Goal: Task Accomplishment & Management: Use online tool/utility

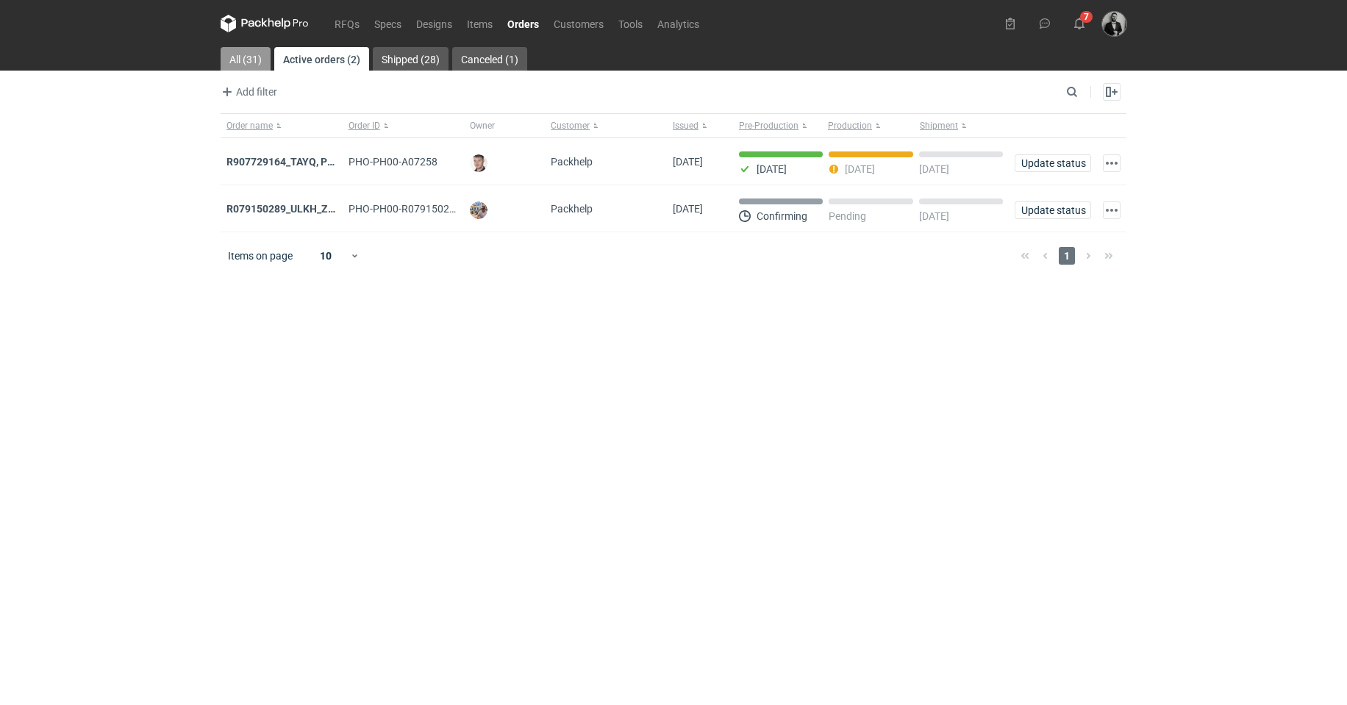
click at [250, 55] on link "All (31)" at bounding box center [246, 59] width 50 height 24
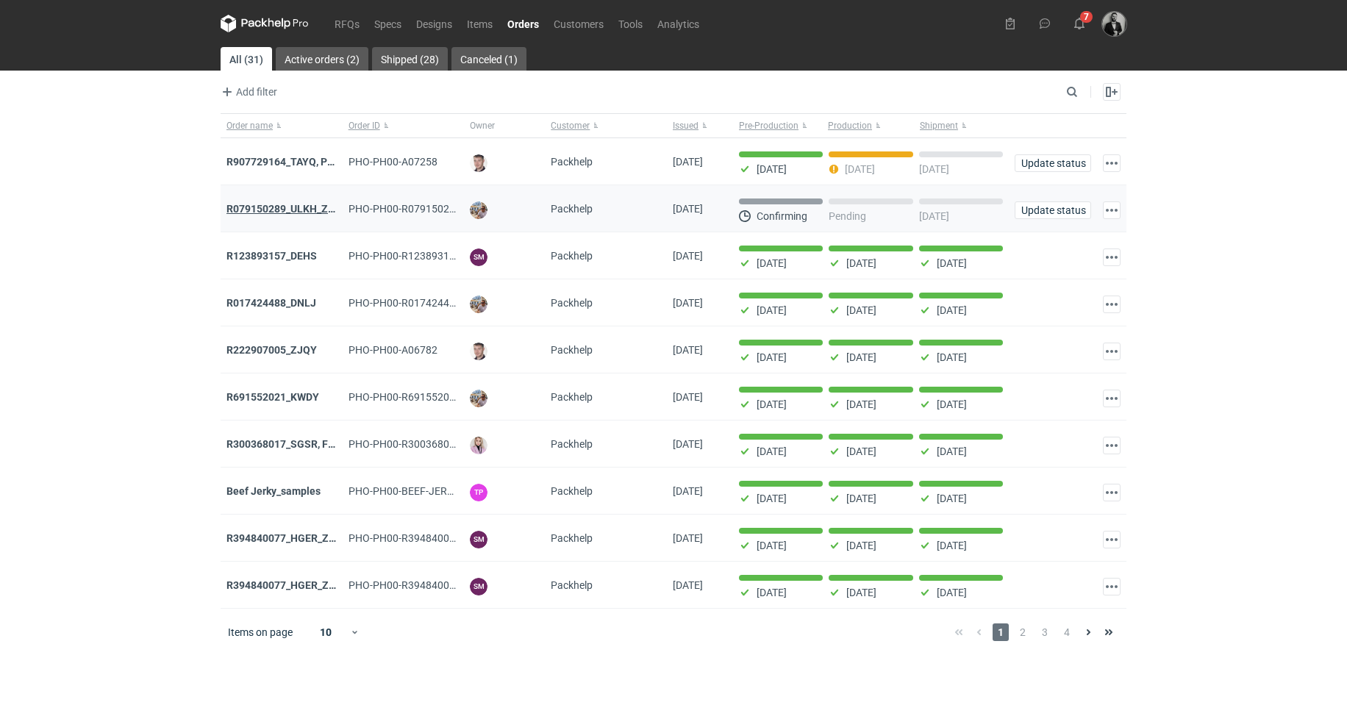
click at [301, 209] on strong "R079150289_ULKH_ZZQH_XAOP_LGAA_SUOI_NNJF" at bounding box center [348, 209] width 244 height 12
click at [349, 21] on link "RFQs" at bounding box center [347, 24] width 40 height 18
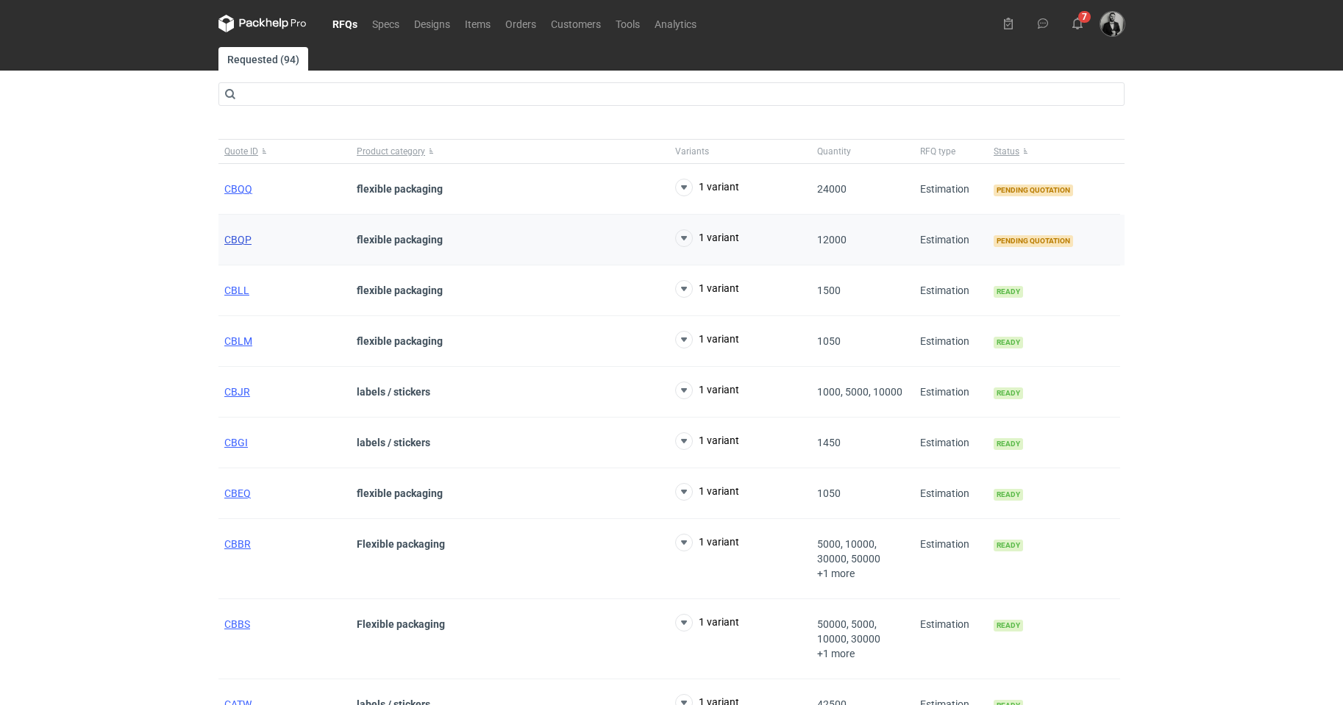
click at [248, 238] on span "CBQP" at bounding box center [237, 240] width 27 height 12
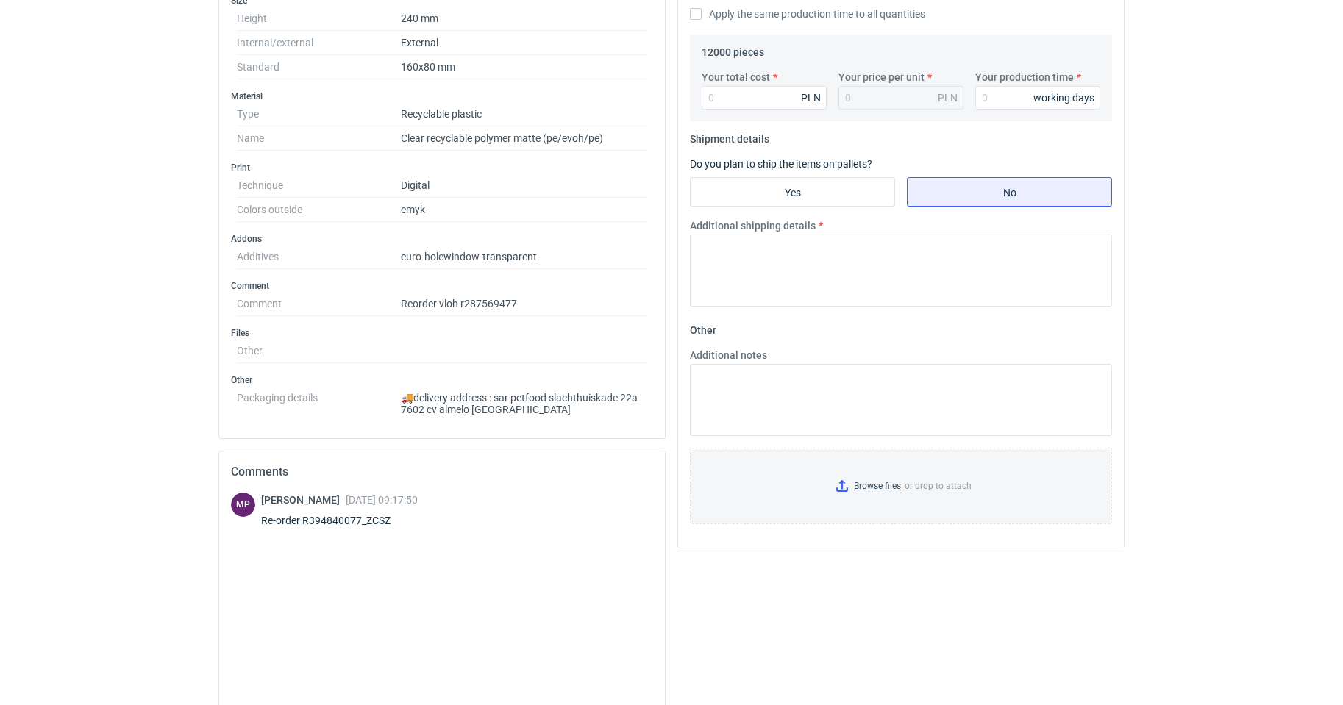
scroll to position [575, 0]
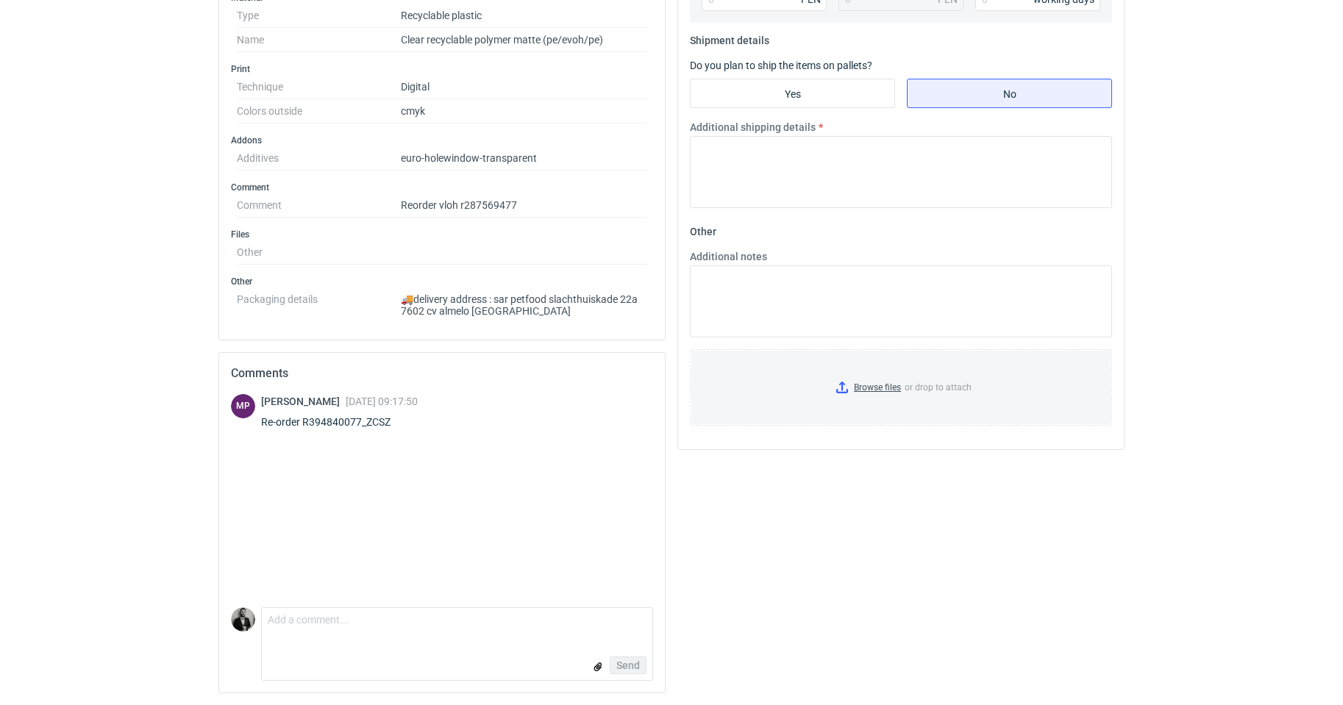
click at [345, 423] on div "Re-order R394840077_ZCSZ" at bounding box center [339, 422] width 157 height 15
click at [369, 421] on div "Re-order R394840077_ZCSZ" at bounding box center [339, 422] width 157 height 15
drag, startPoint x: 361, startPoint y: 422, endPoint x: 304, endPoint y: 427, distance: 56.9
click at [304, 427] on div "Re-order R394840077_ZCSZ" at bounding box center [339, 422] width 157 height 15
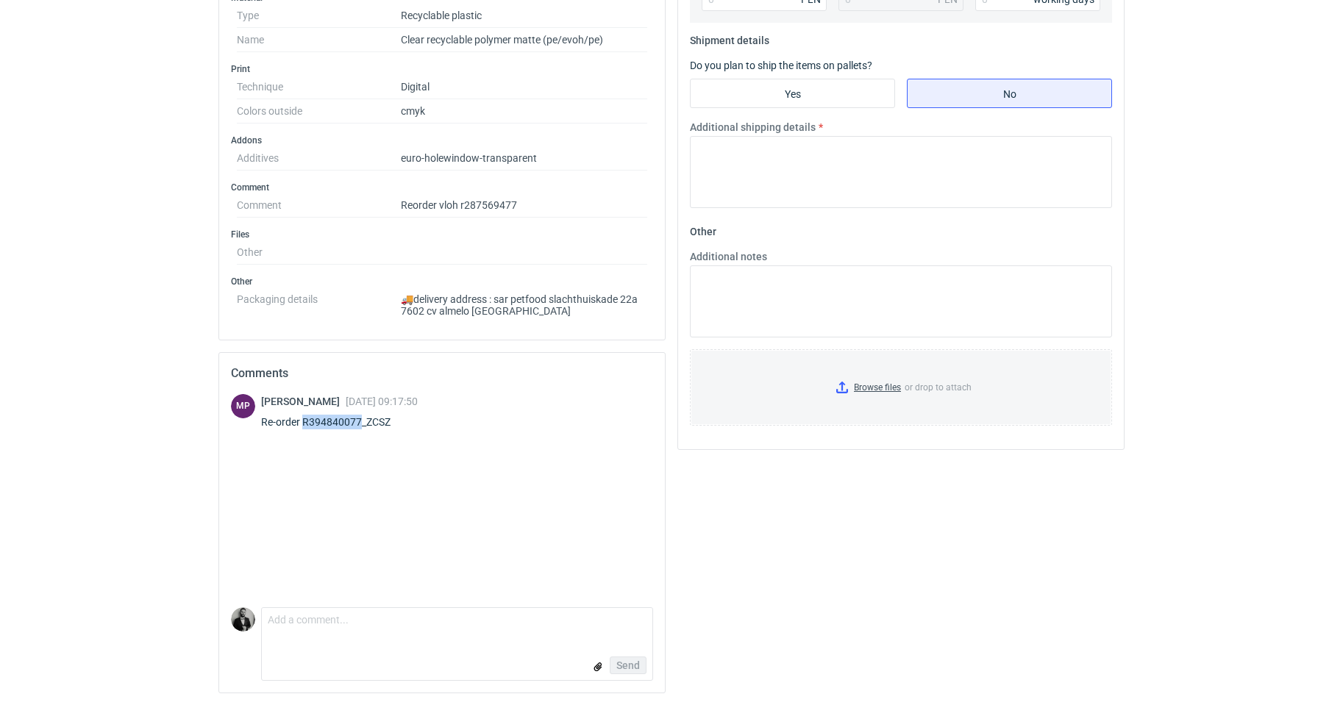
copy div "R394840077"
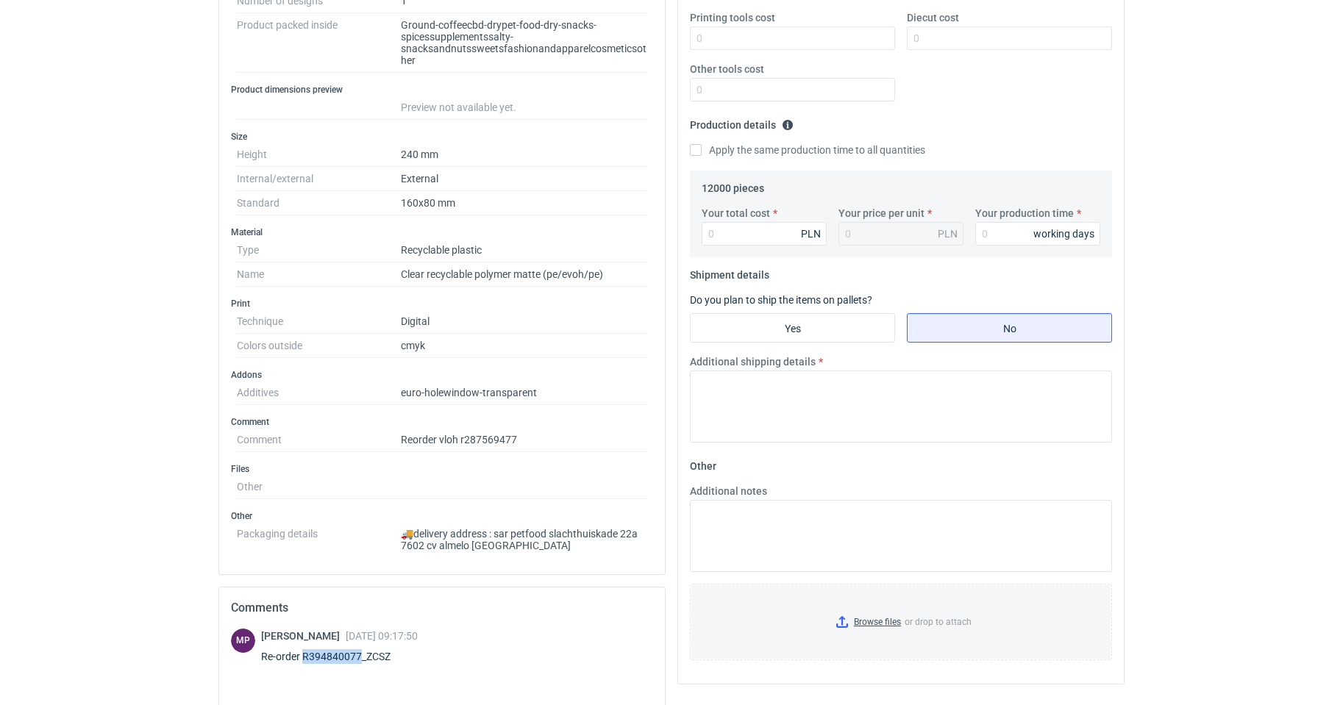
scroll to position [354, 0]
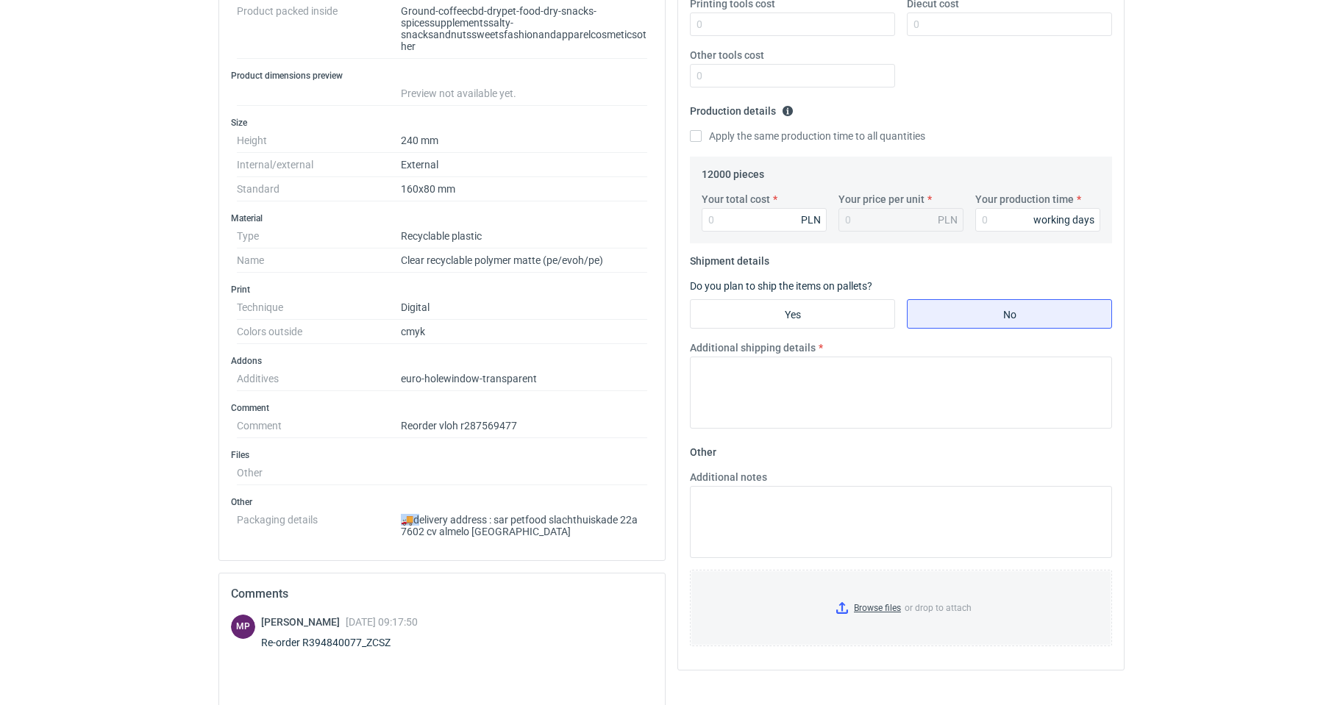
drag, startPoint x: 422, startPoint y: 521, endPoint x: 391, endPoint y: 520, distance: 30.9
click at [391, 520] on dl "Packaging details 🚚delivery address : sar petfood slachthuiskade 22a 7602 cv al…" at bounding box center [442, 522] width 410 height 29
click at [546, 528] on dd "🚚delivery address : sar petfood slachthuiskade 22a 7602 cv almelo netherlands" at bounding box center [524, 522] width 246 height 29
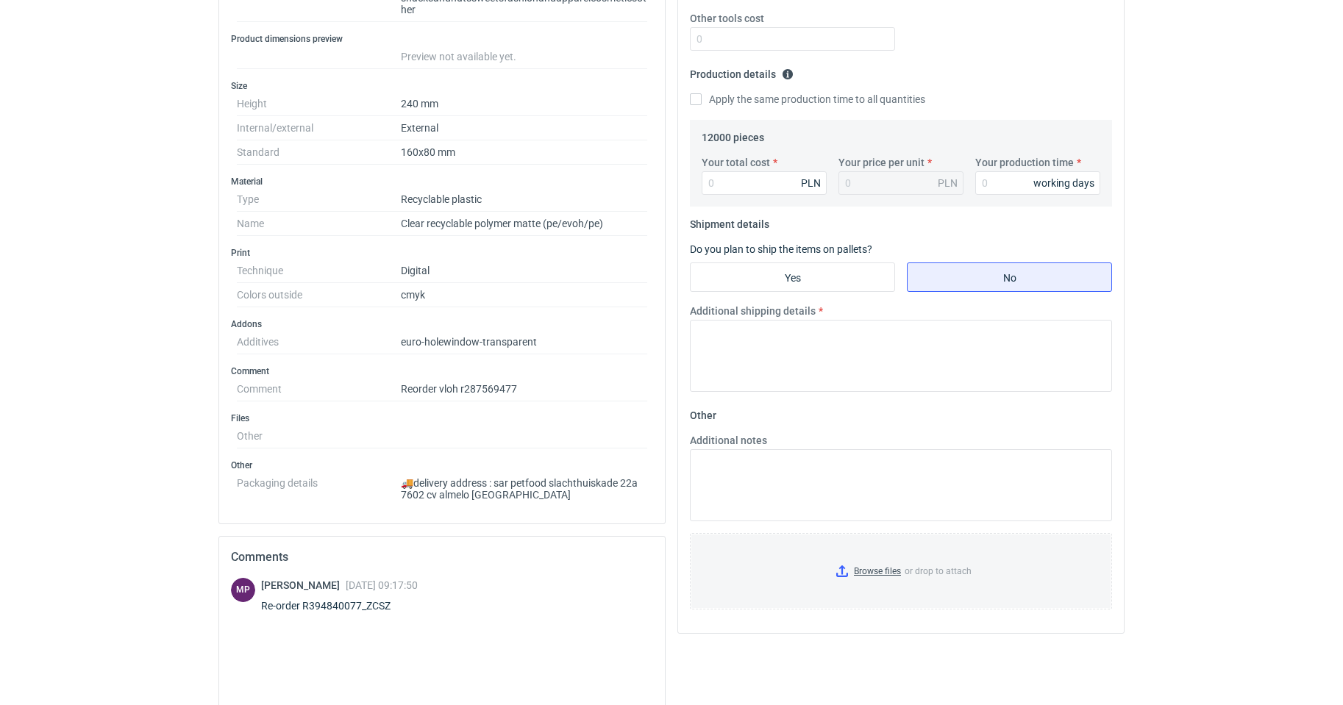
scroll to position [441, 0]
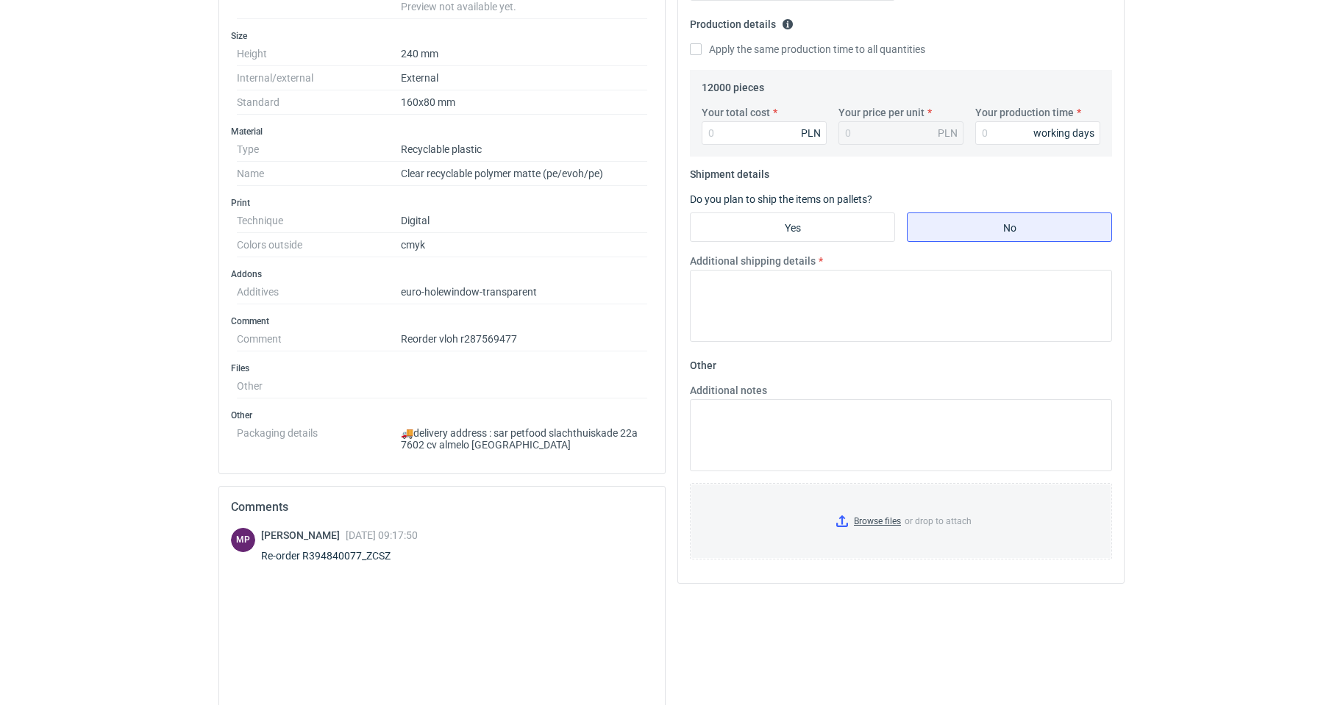
click at [327, 552] on div "Re-order R394840077_ZCSZ" at bounding box center [339, 556] width 157 height 15
copy div "R394840077_ZCSZ"
click at [619, 334] on dd "Reorder vloh r287569477" at bounding box center [524, 339] width 246 height 24
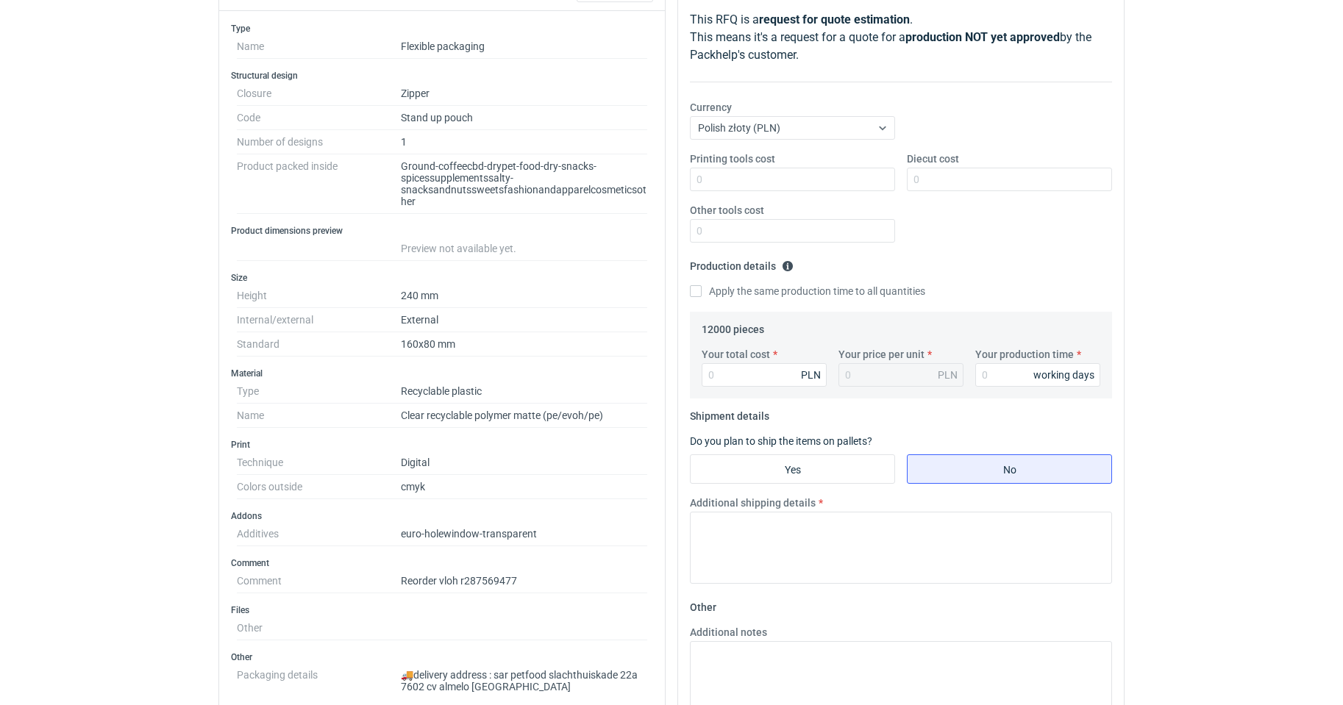
scroll to position [221, 0]
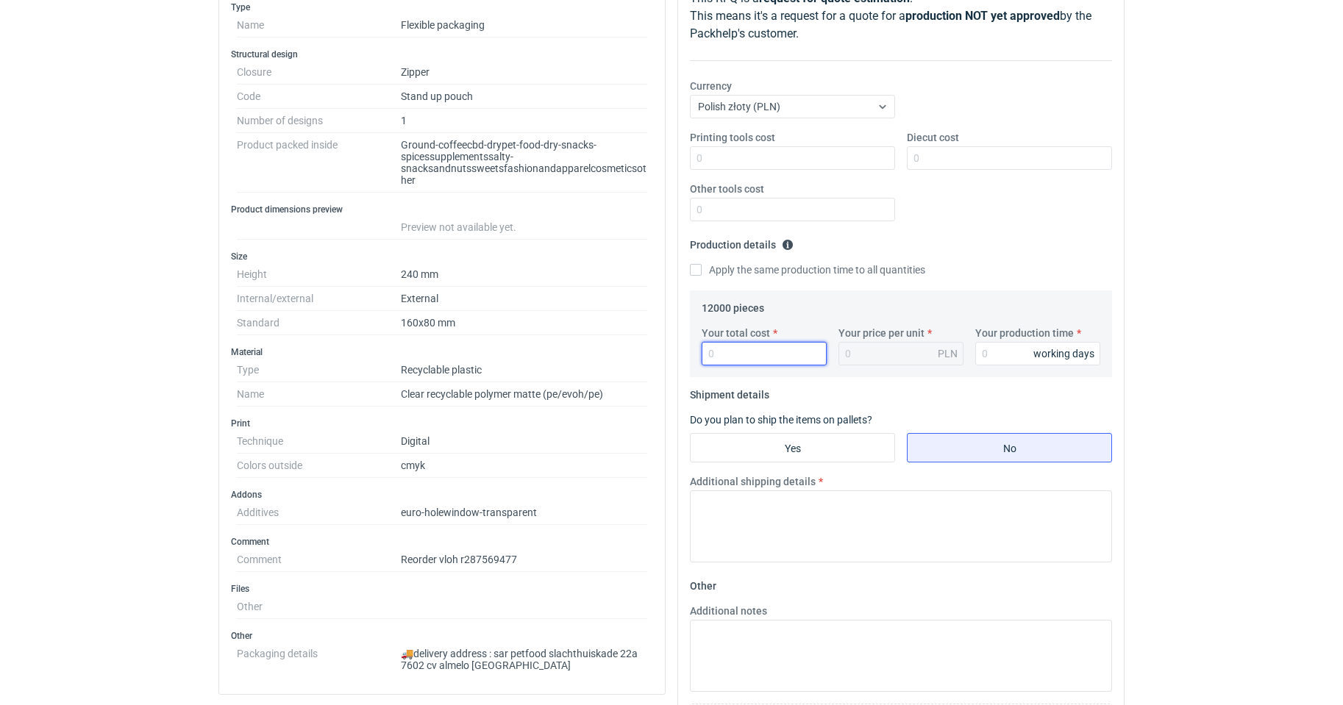
click at [779, 352] on input "Your total cost" at bounding box center [764, 354] width 125 height 24
click at [819, 101] on div "Polish złoty (PLN)" at bounding box center [781, 106] width 180 height 21
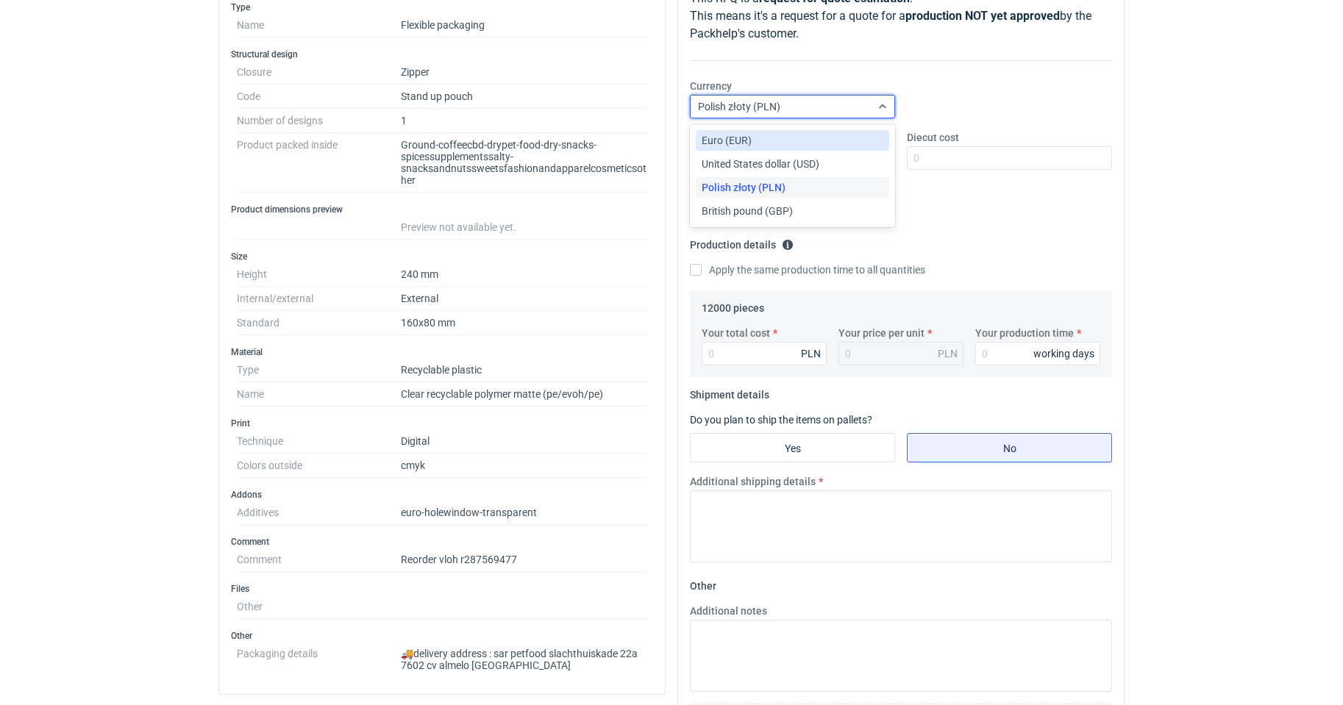
click at [738, 147] on span "Euro (EUR)" at bounding box center [727, 140] width 50 height 15
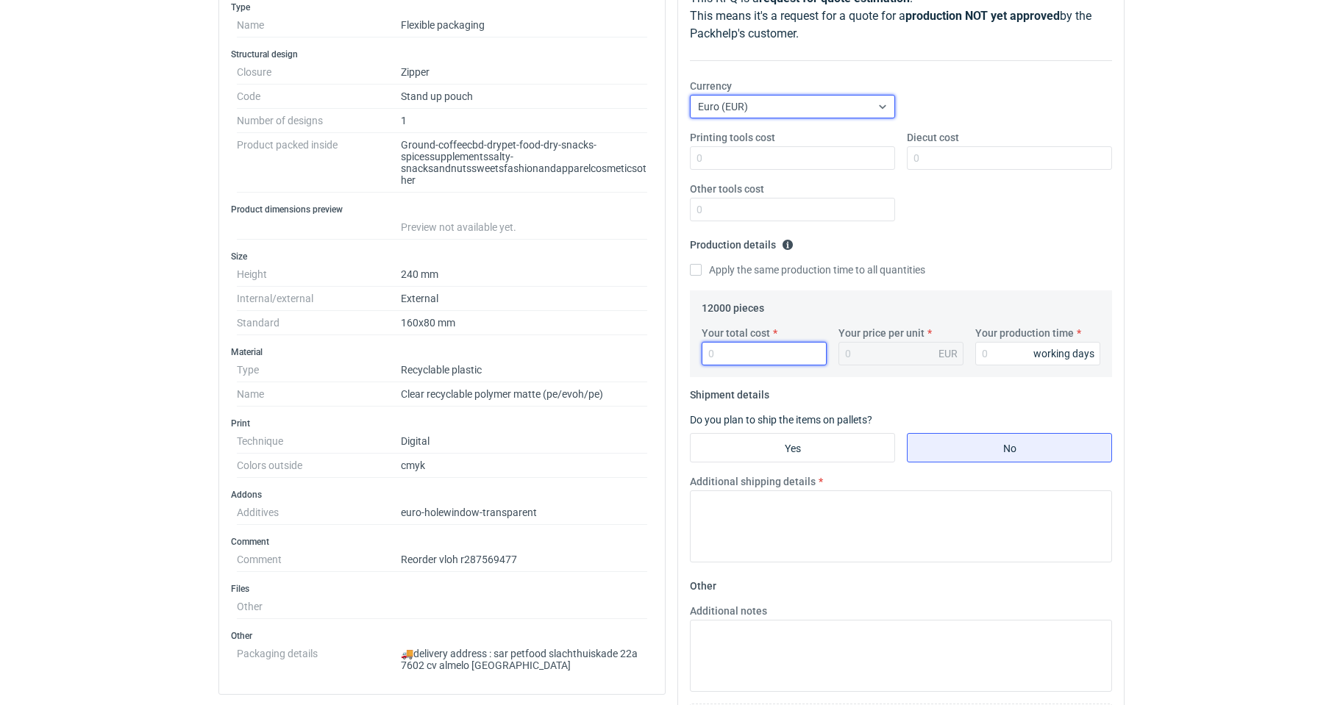
click at [754, 348] on input "Your total cost" at bounding box center [764, 354] width 125 height 24
type input "4022"
type input "0.34"
type input "4022"
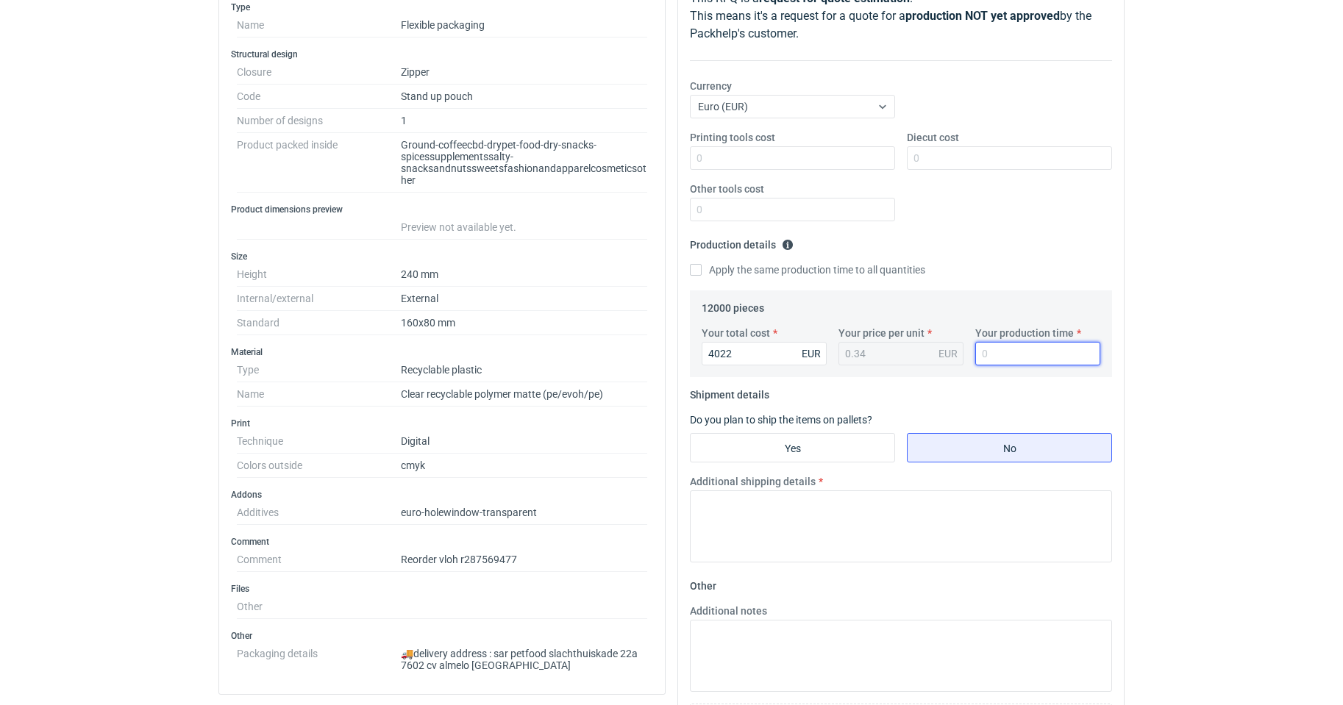
click at [1004, 353] on input "Your production time" at bounding box center [1037, 354] width 125 height 24
type input "10"
click at [821, 453] on input "Yes" at bounding box center [793, 448] width 204 height 28
radio input "true"
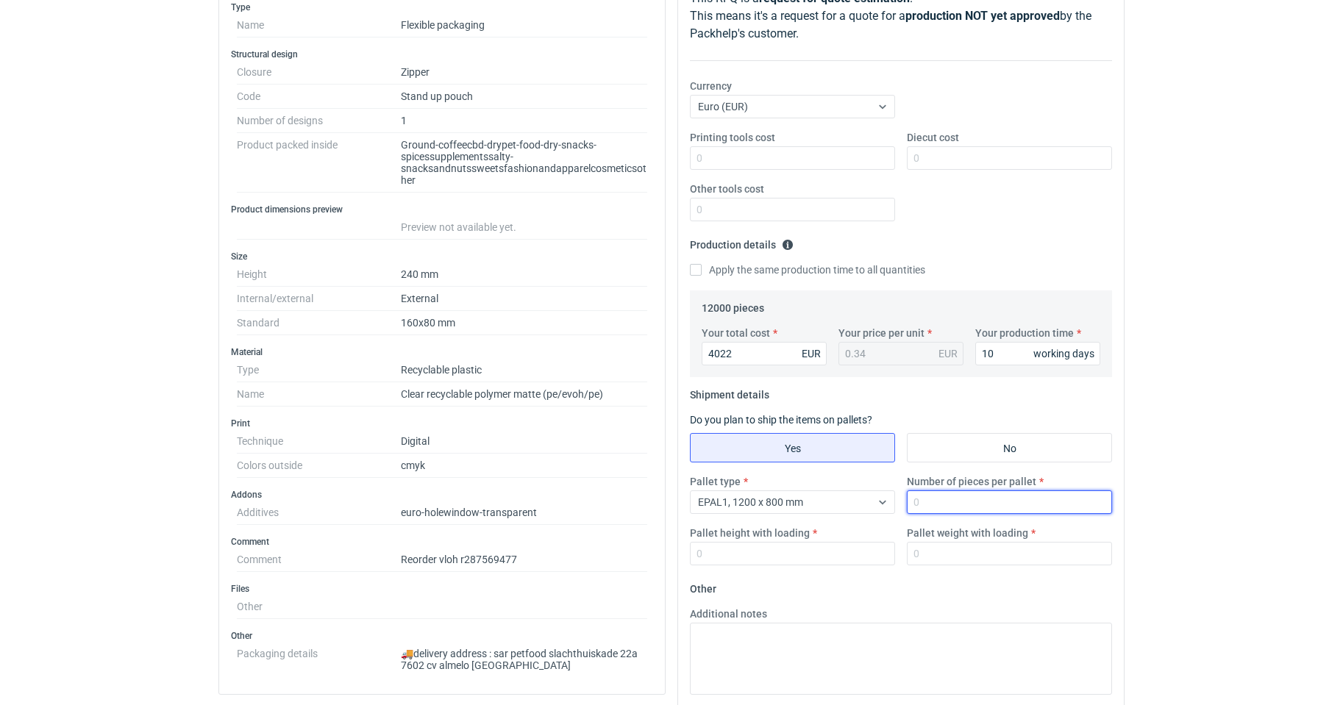
click at [961, 496] on input "Number of pieces per pallet" at bounding box center [1009, 502] width 205 height 24
type input "27200"
click at [788, 558] on input "Pallet height with loading" at bounding box center [792, 554] width 205 height 24
type input "170"
click at [978, 558] on input "Pallet weight with loading" at bounding box center [1009, 554] width 205 height 24
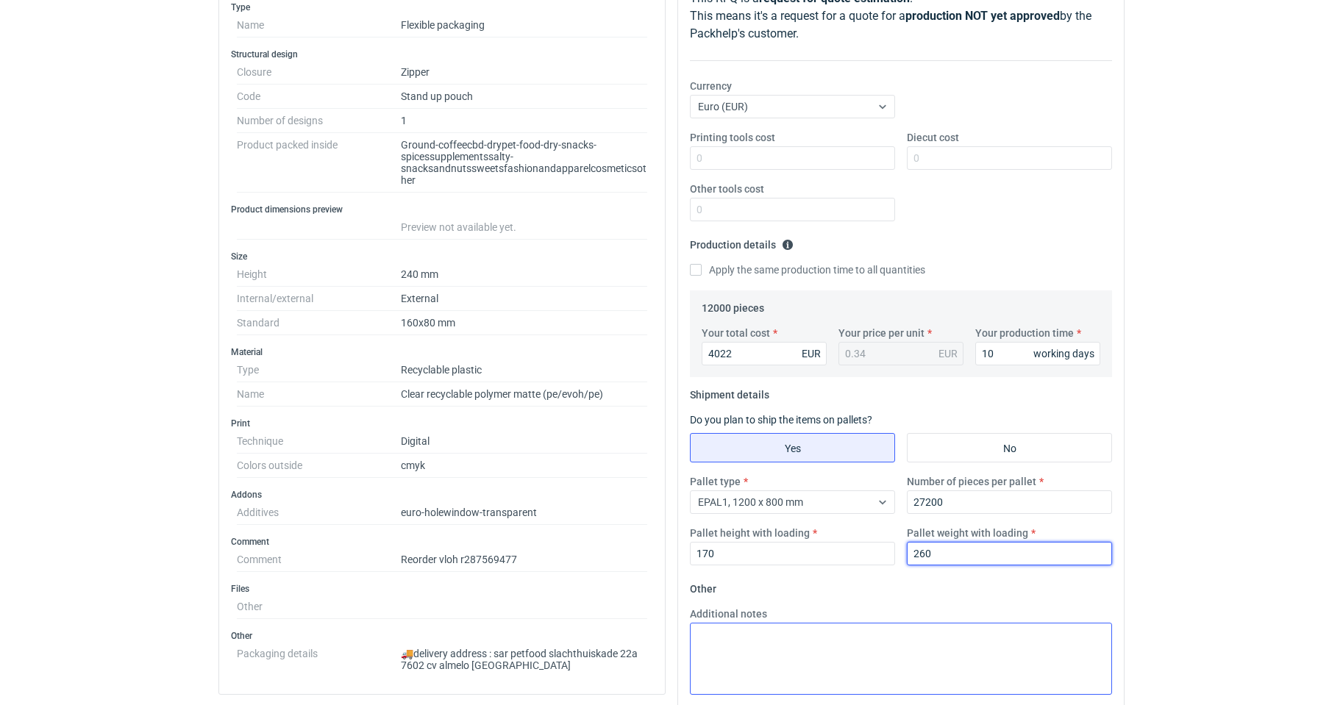
type input "260"
click at [982, 648] on textarea "Additional notes" at bounding box center [901, 659] width 422 height 72
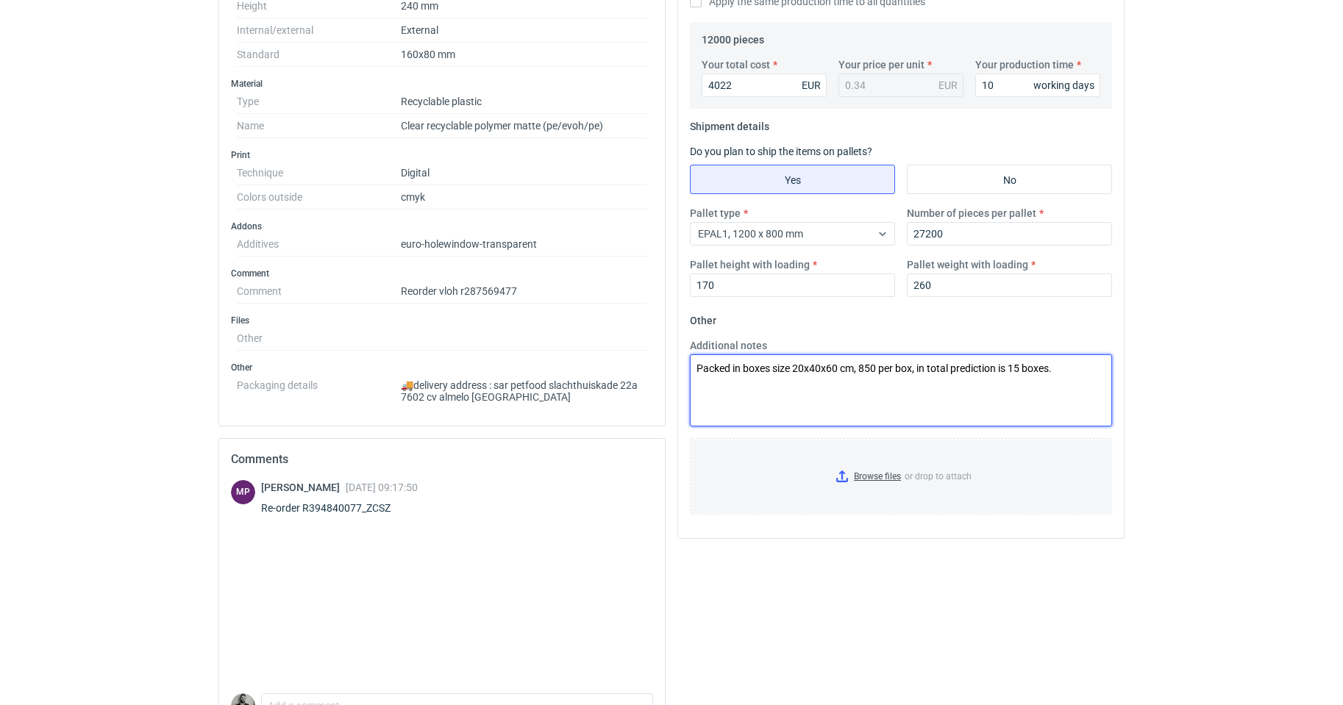
scroll to position [575, 0]
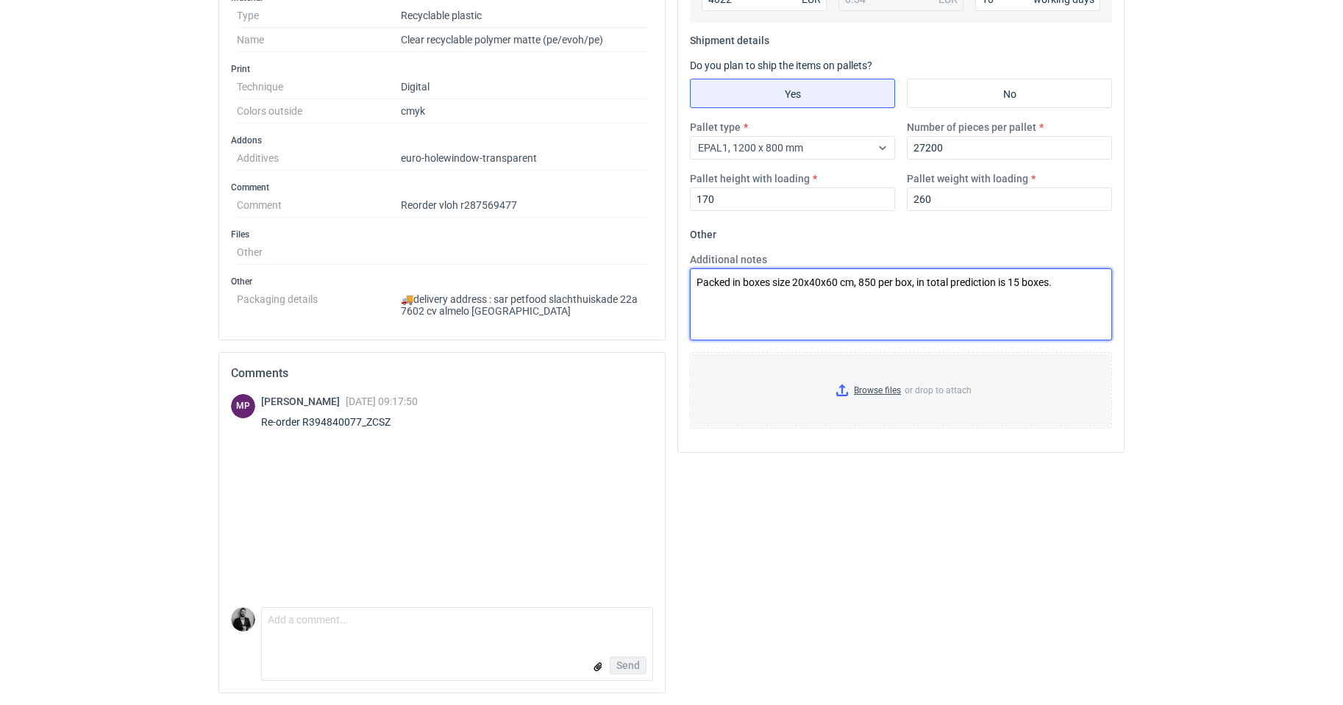
type textarea "Packed in boxes size 20x40x60 cm, 850 per box, in total prediction is 15 boxes."
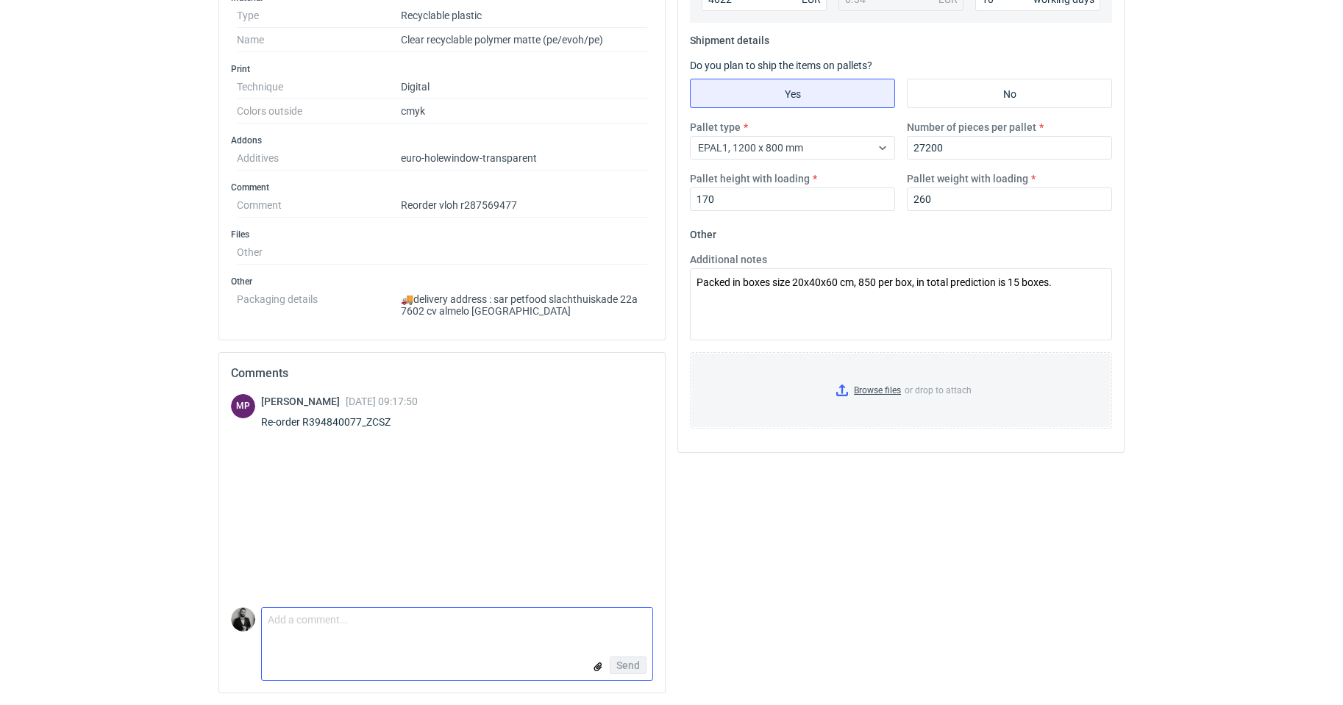
click at [430, 629] on textarea "Comment message" at bounding box center [457, 623] width 390 height 31
type textarea "Hi I will offer EXW as ALWAYS."
click at [629, 660] on span "Send" at bounding box center [628, 665] width 24 height 10
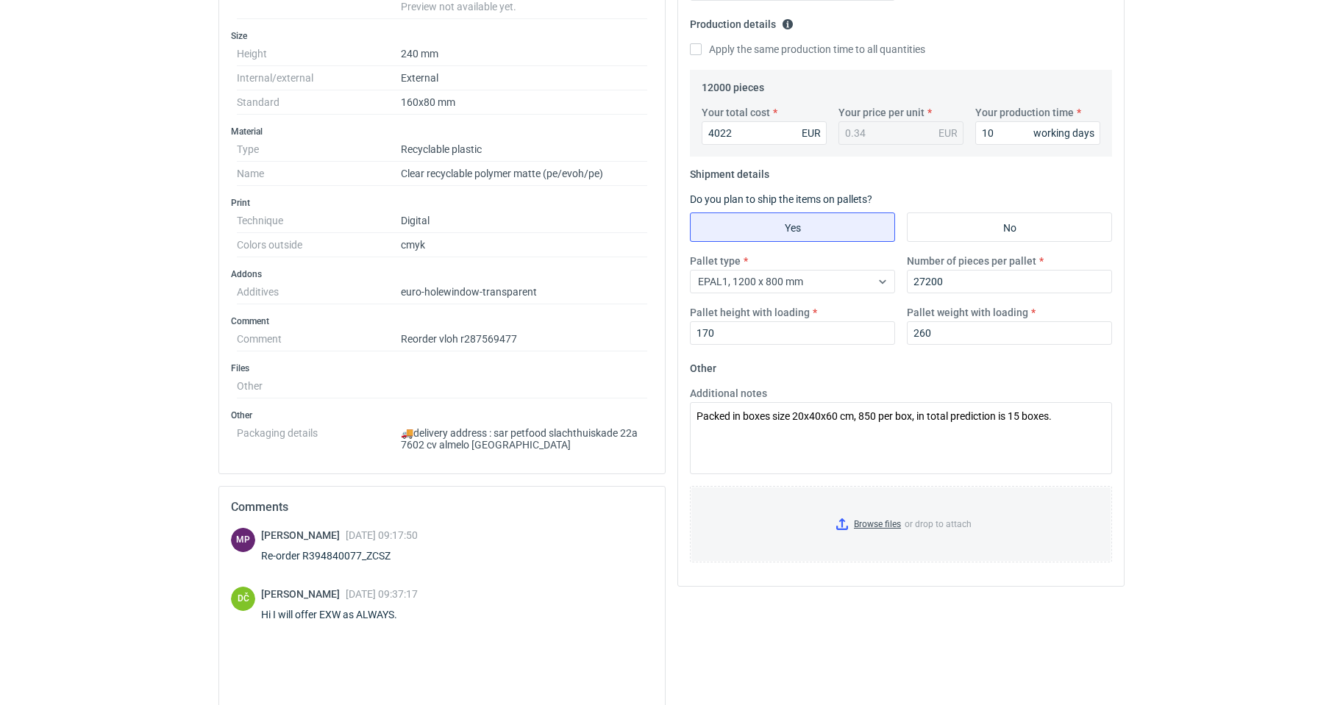
scroll to position [481, 0]
click at [697, 413] on textarea "Packed in boxes size 20x40x60 cm, 850 per box, in total prediction is 15 boxes." at bounding box center [901, 438] width 422 height 72
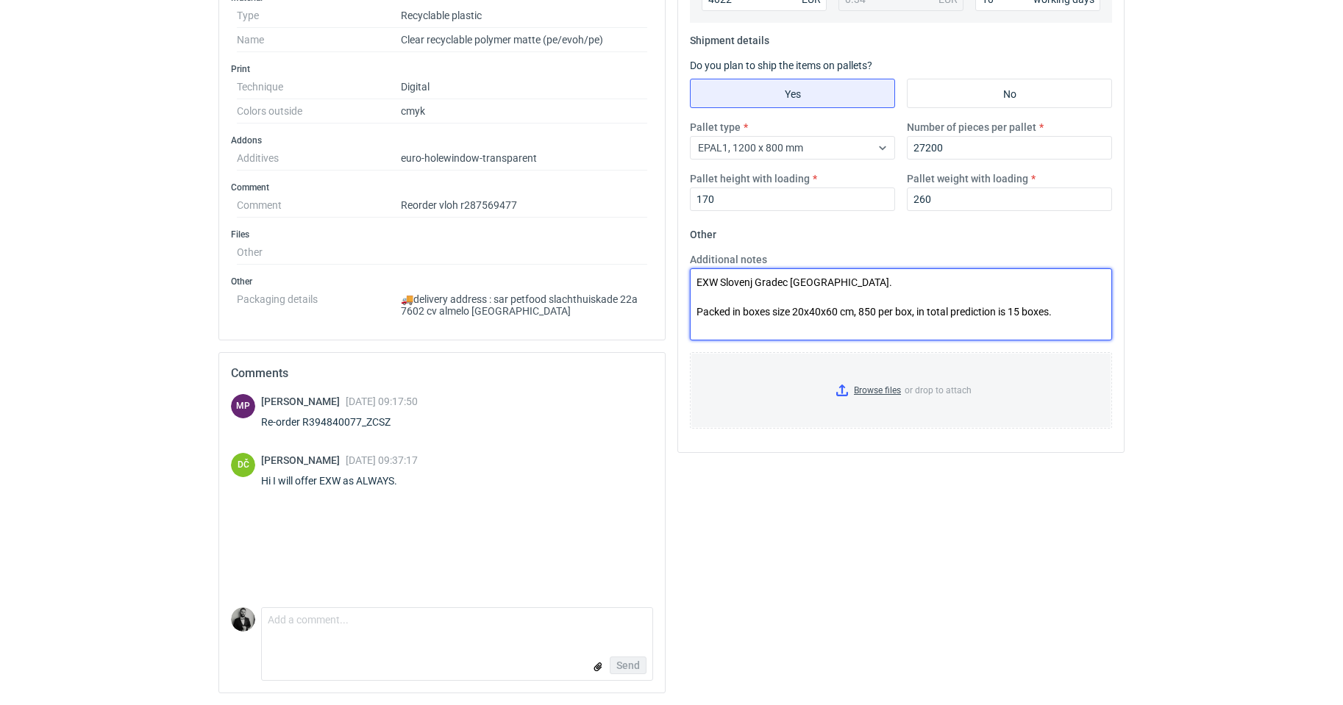
scroll to position [0, 0]
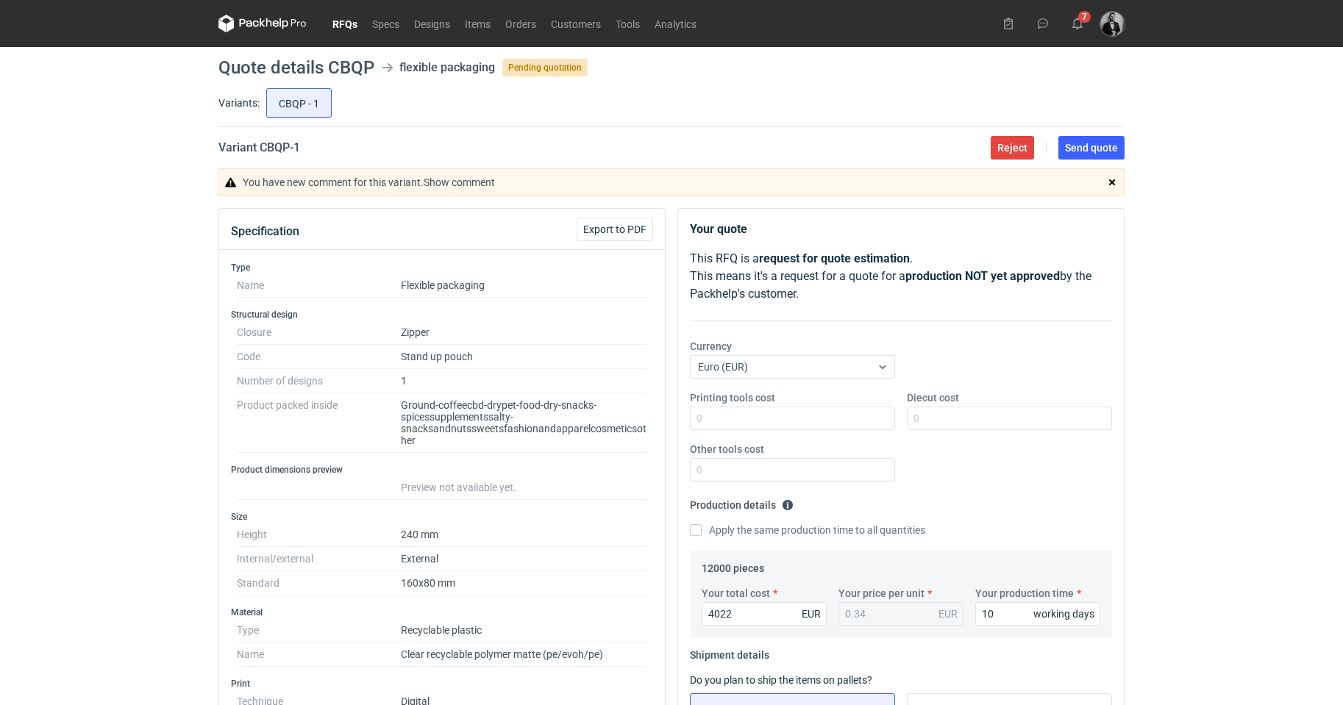
type textarea "EXW Slovenj Gradec SLOVENIA. Packed in boxes size 20x40x60 cm, 850 per box, in …"
drag, startPoint x: 1018, startPoint y: 176, endPoint x: 593, endPoint y: 165, distance: 425.9
click at [1018, 177] on div "You have new comment for this variant. Show comment" at bounding box center [671, 182] width 906 height 28
click at [438, 177] on link "Show comment" at bounding box center [459, 182] width 71 height 12
click at [1075, 147] on span "Send quote" at bounding box center [1091, 148] width 53 height 10
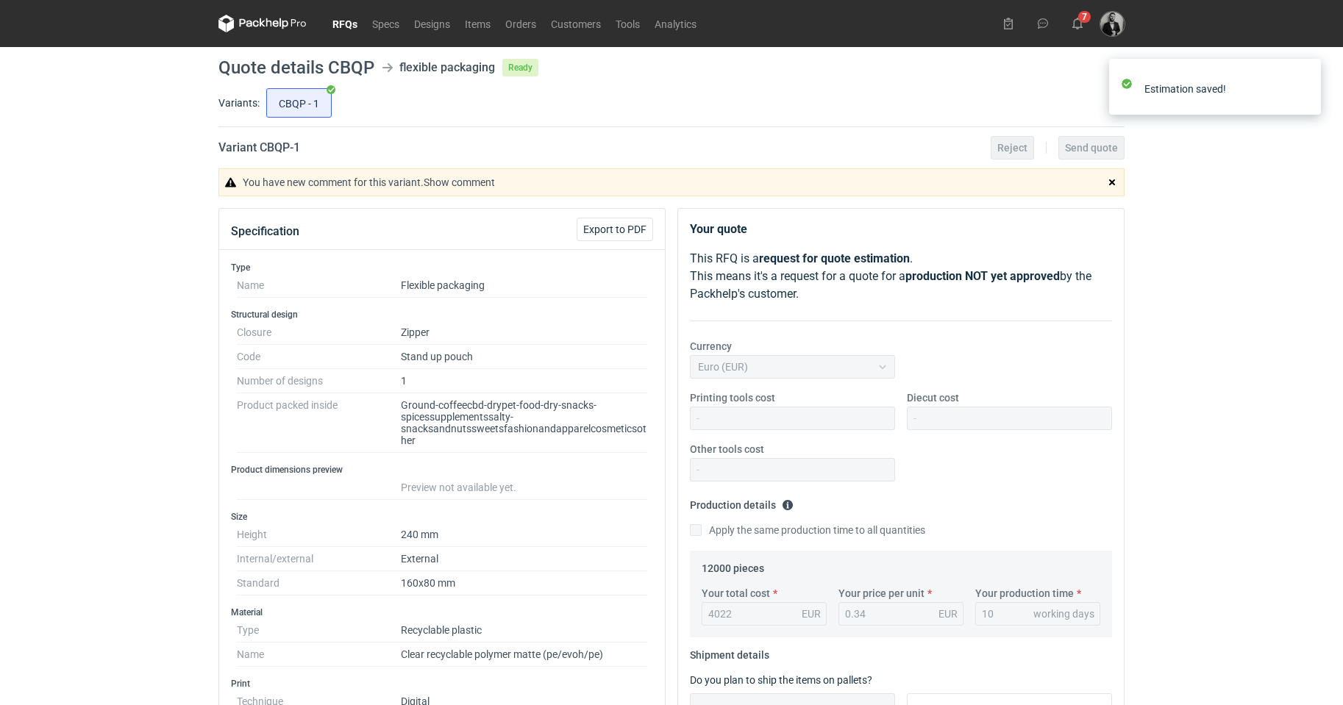
click at [352, 24] on link "RFQs" at bounding box center [345, 24] width 40 height 18
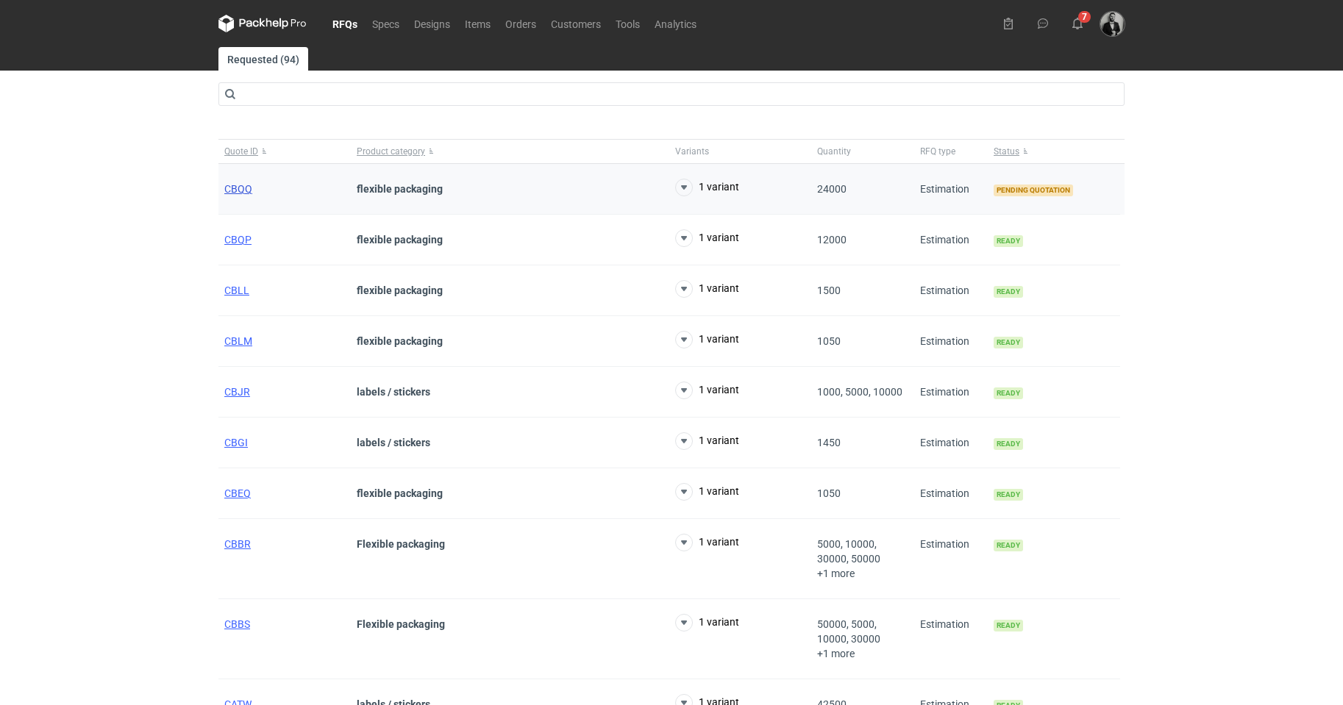
click at [238, 187] on span "CBQQ" at bounding box center [238, 189] width 28 height 12
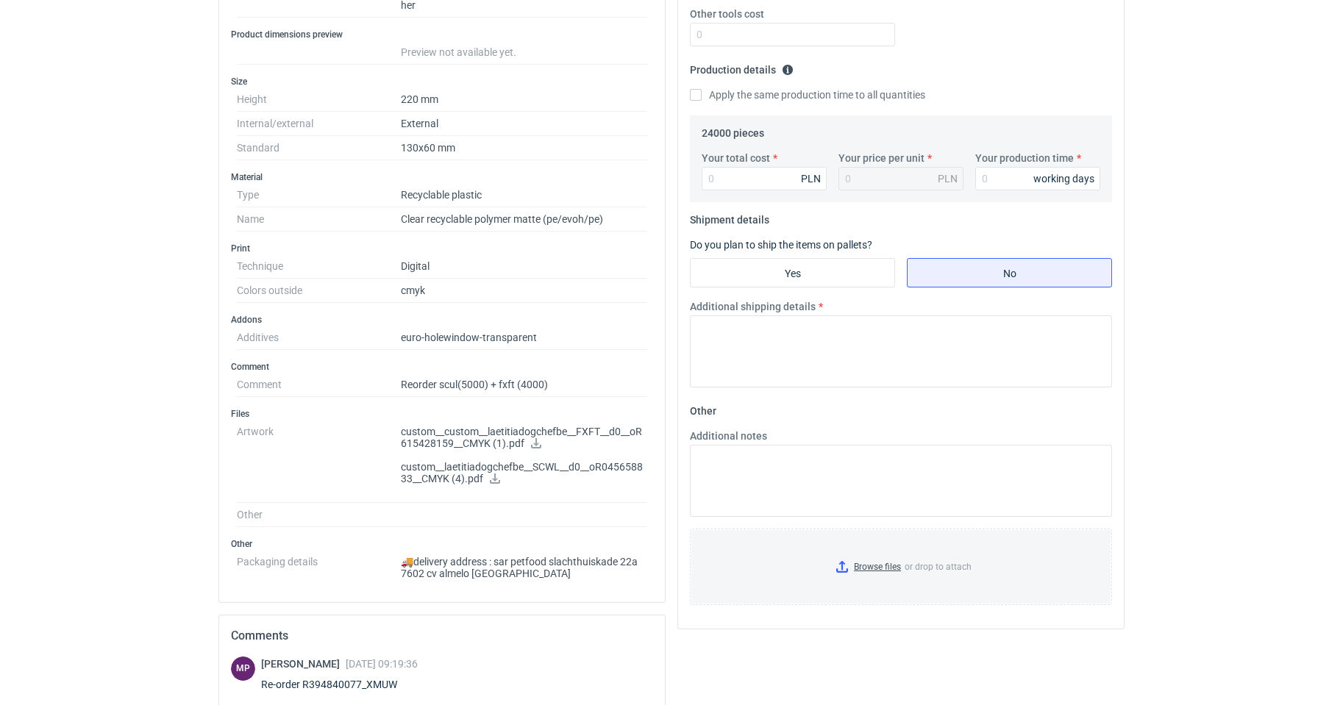
scroll to position [441, 0]
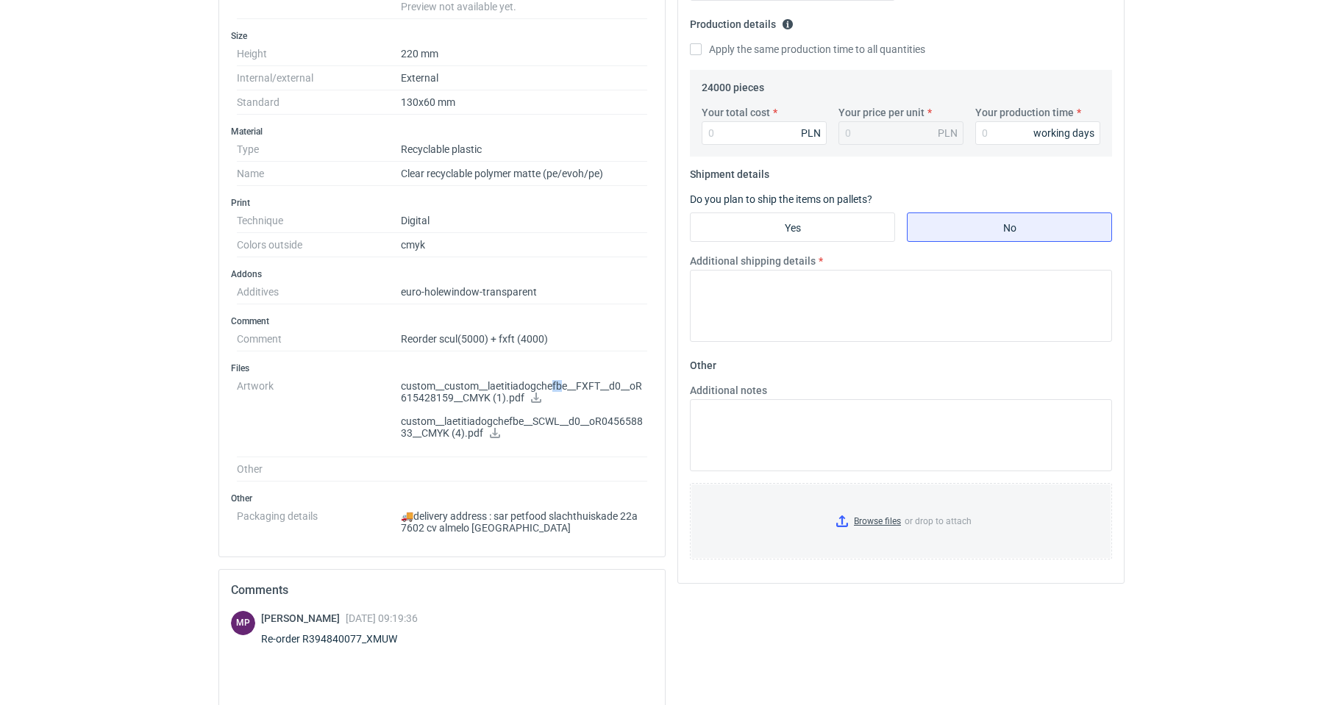
drag, startPoint x: 563, startPoint y: 385, endPoint x: 554, endPoint y: 387, distance: 8.9
click at [554, 387] on p "custom__custom__laetitiadogchefbe__FXFT__d0__oR615428159__CMYK (1).pdf" at bounding box center [524, 392] width 246 height 25
drag, startPoint x: 360, startPoint y: 641, endPoint x: 305, endPoint y: 641, distance: 54.4
click at [305, 641] on div "Re-order R394840077_XMUW" at bounding box center [339, 639] width 157 height 15
copy div "R394840077"
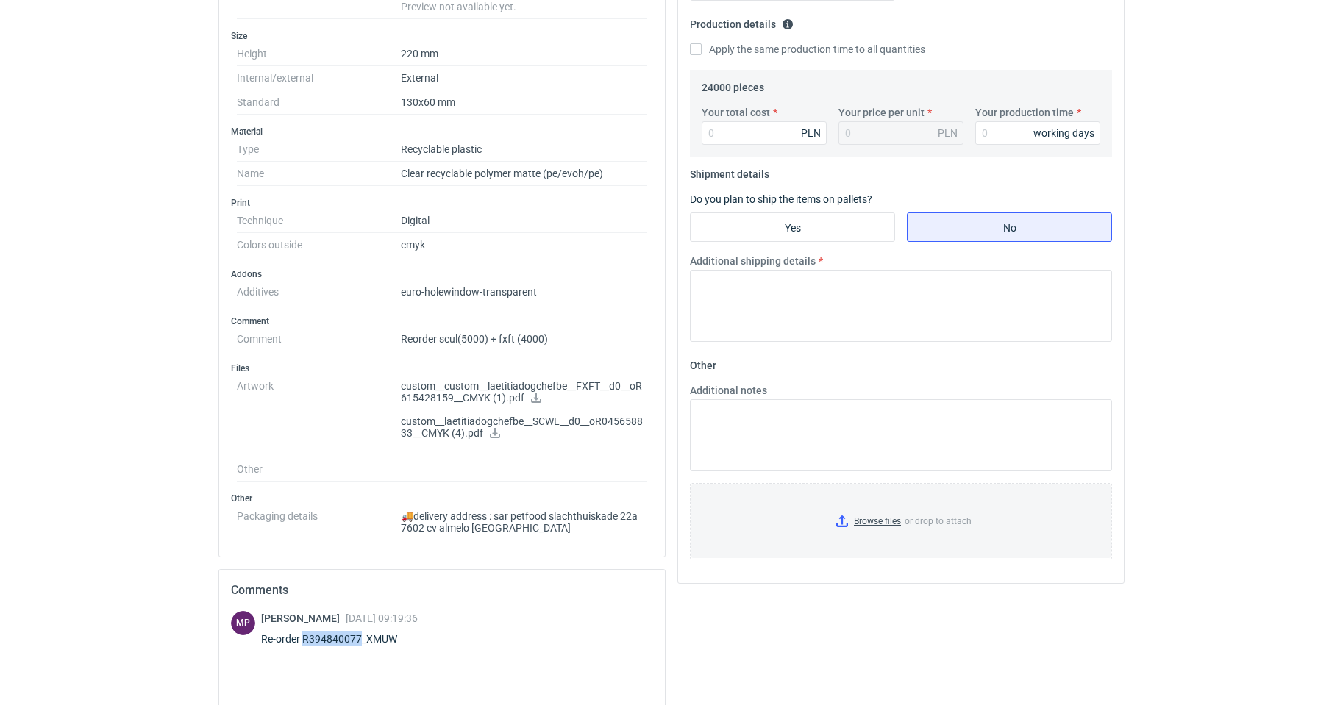
scroll to position [0, 0]
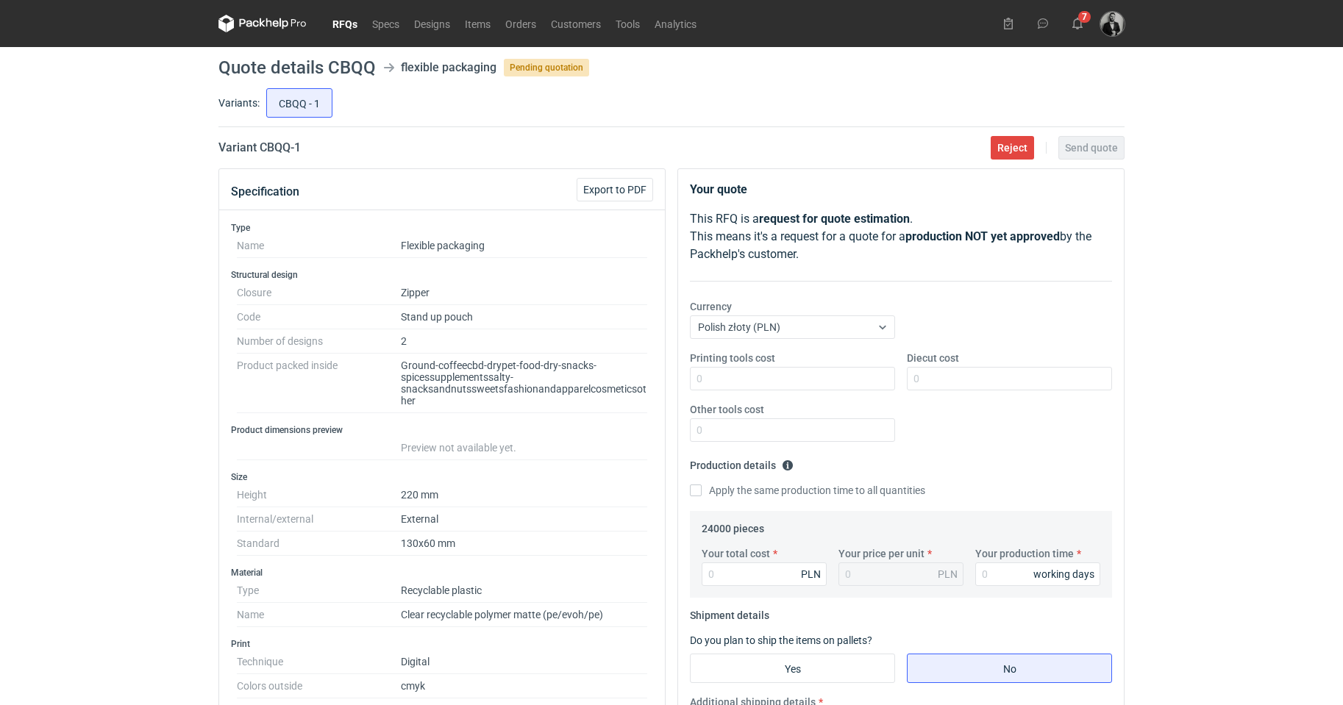
click at [360, 31] on link "RFQs" at bounding box center [345, 24] width 40 height 18
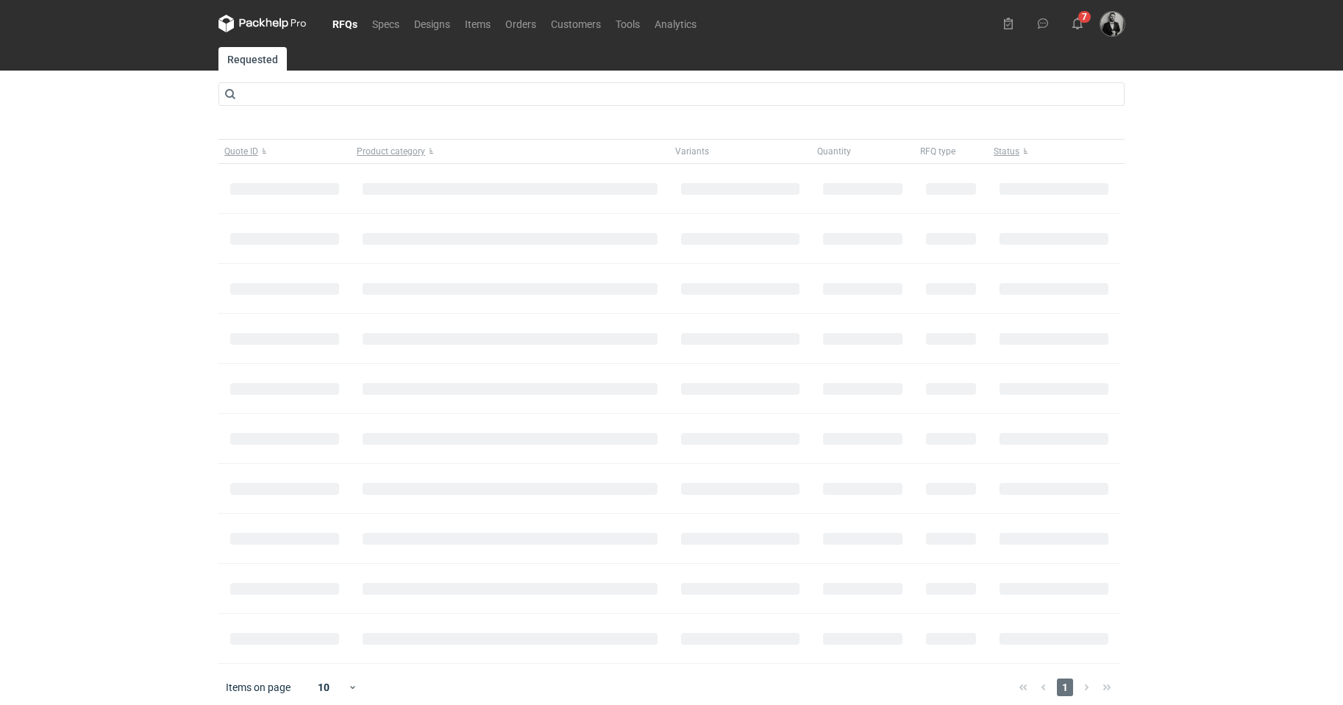
click at [346, 22] on link "RFQs" at bounding box center [345, 24] width 40 height 18
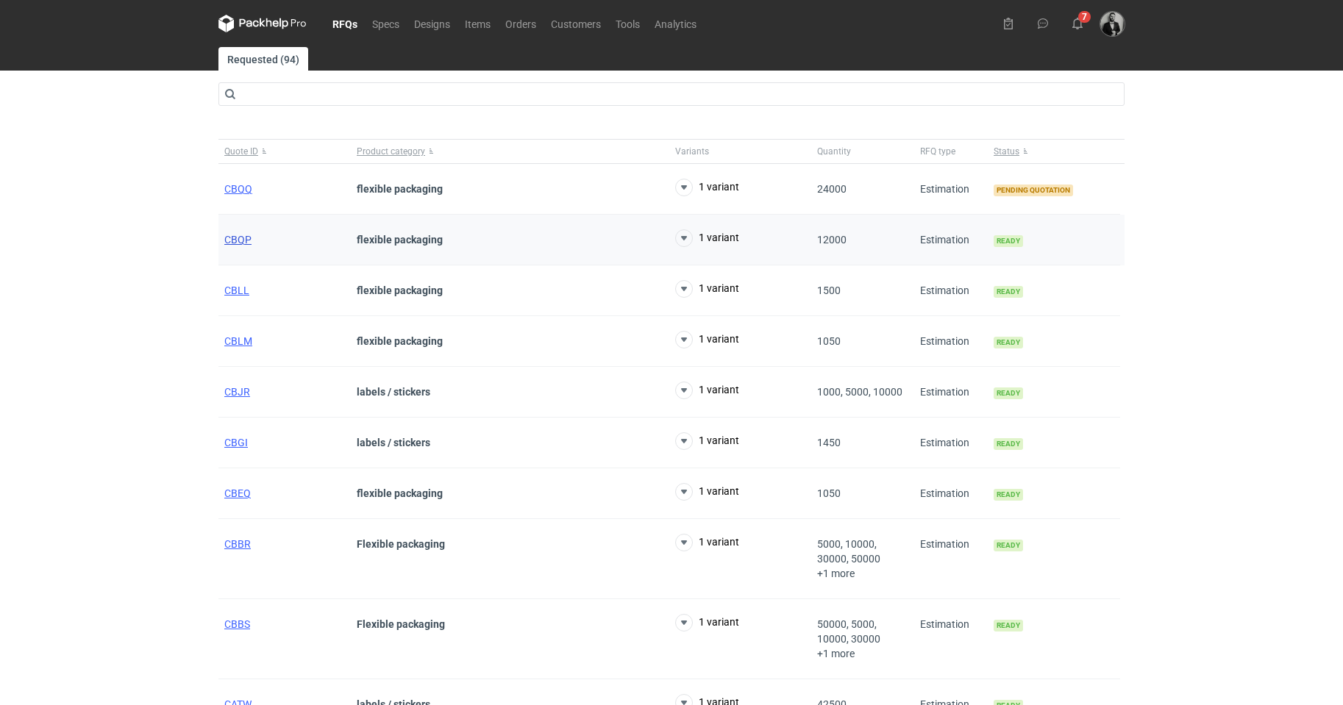
click at [243, 234] on span "CBQP" at bounding box center [237, 240] width 27 height 12
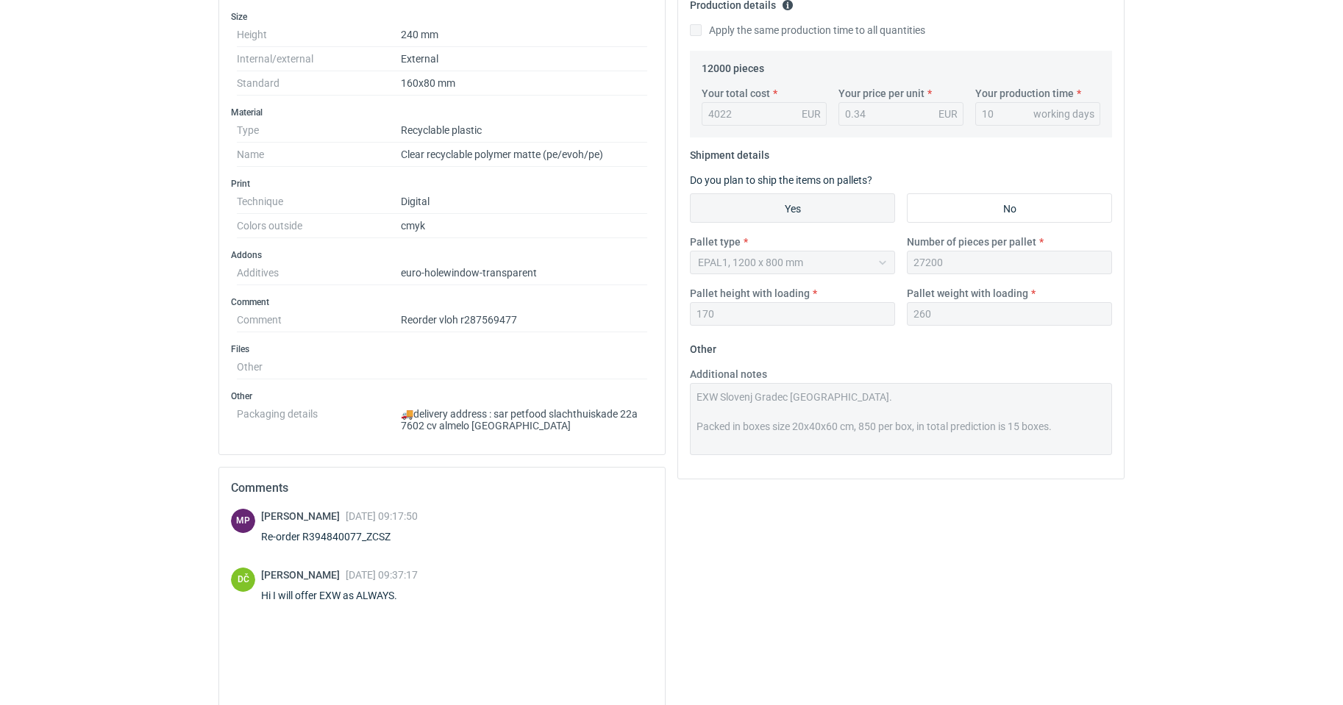
scroll to position [575, 0]
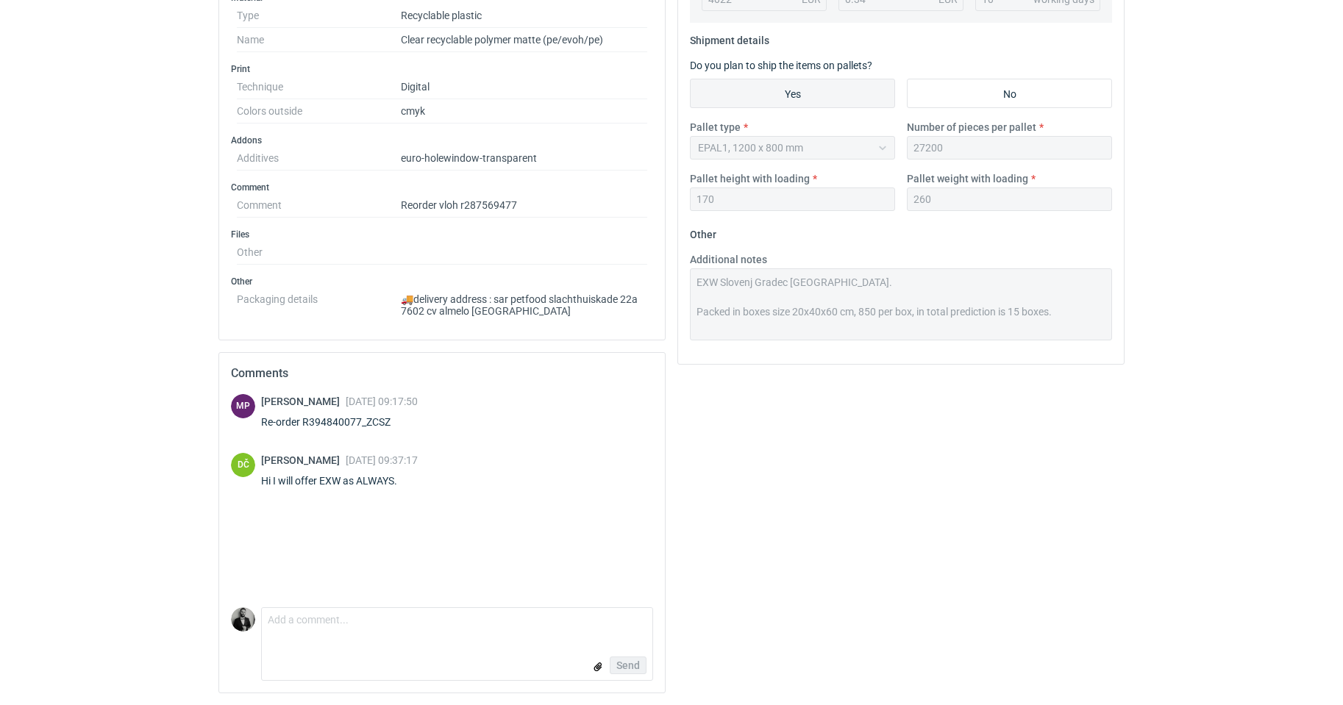
click at [423, 643] on form "Comment message Send" at bounding box center [457, 644] width 392 height 74
click at [322, 607] on form "Comment message Send" at bounding box center [457, 644] width 392 height 74
click at [315, 622] on textarea "Comment message" at bounding box center [457, 623] width 390 height 31
type textarea "d"
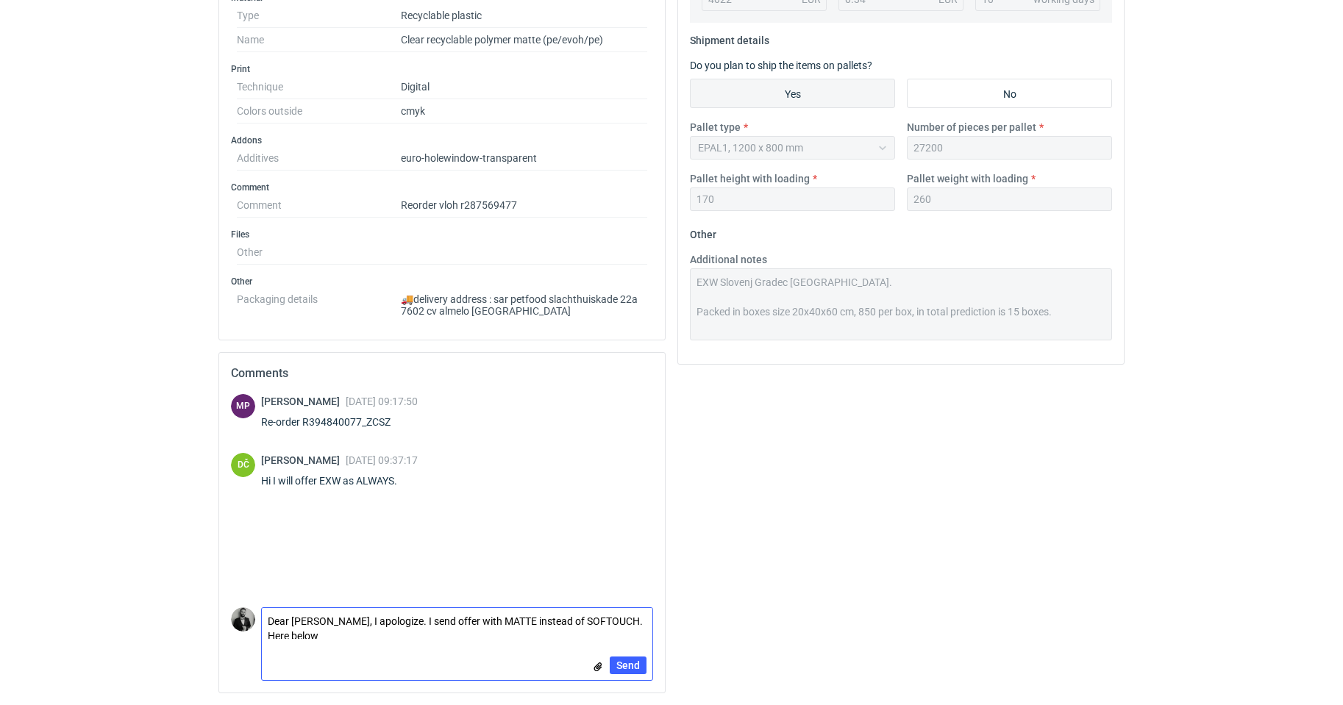
scroll to position [3, 0]
paste textarea "4.339,63 €"
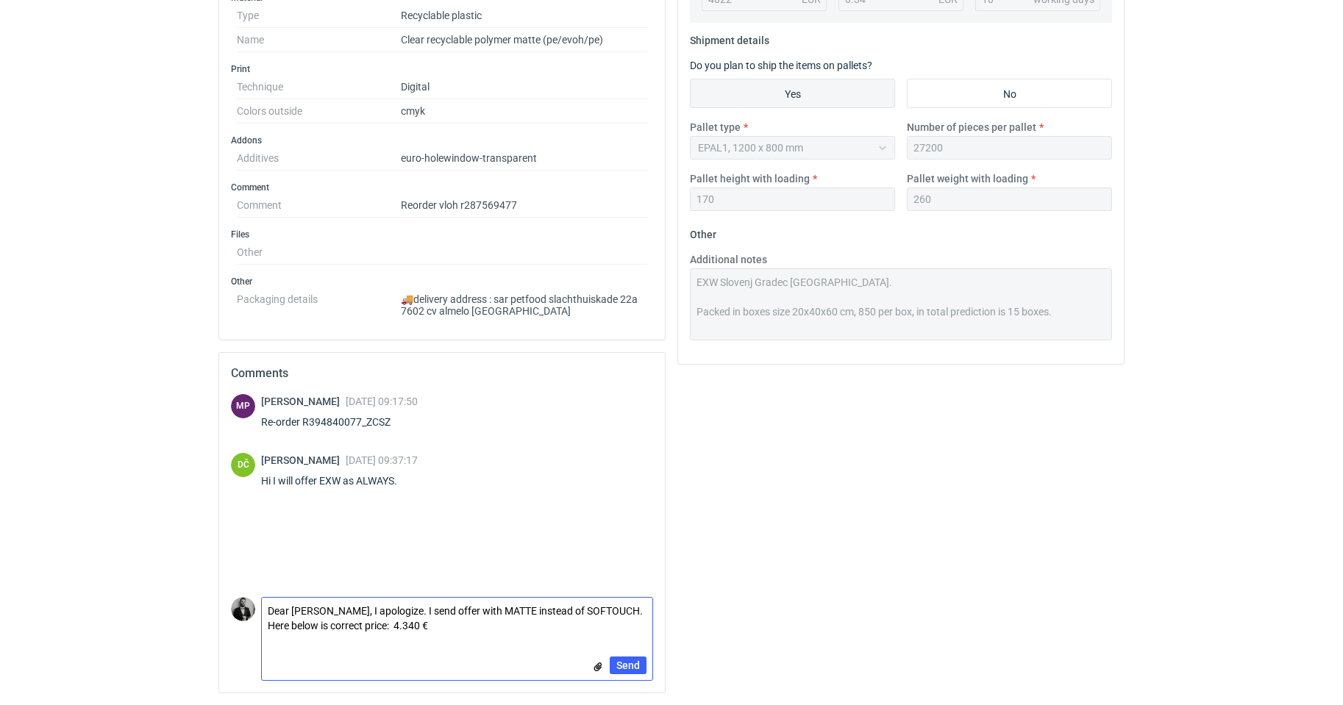
click at [415, 623] on textarea "Dear Michal, I apologize. I send offer with MATTE instead of SOFTOUCH. Here bel…" at bounding box center [457, 618] width 390 height 41
type textarea "Dear Michal, I apologize. I send offer with MATTE instead of SOFTOUCH. Here bel…"
click at [628, 660] on span "Send" at bounding box center [628, 665] width 24 height 10
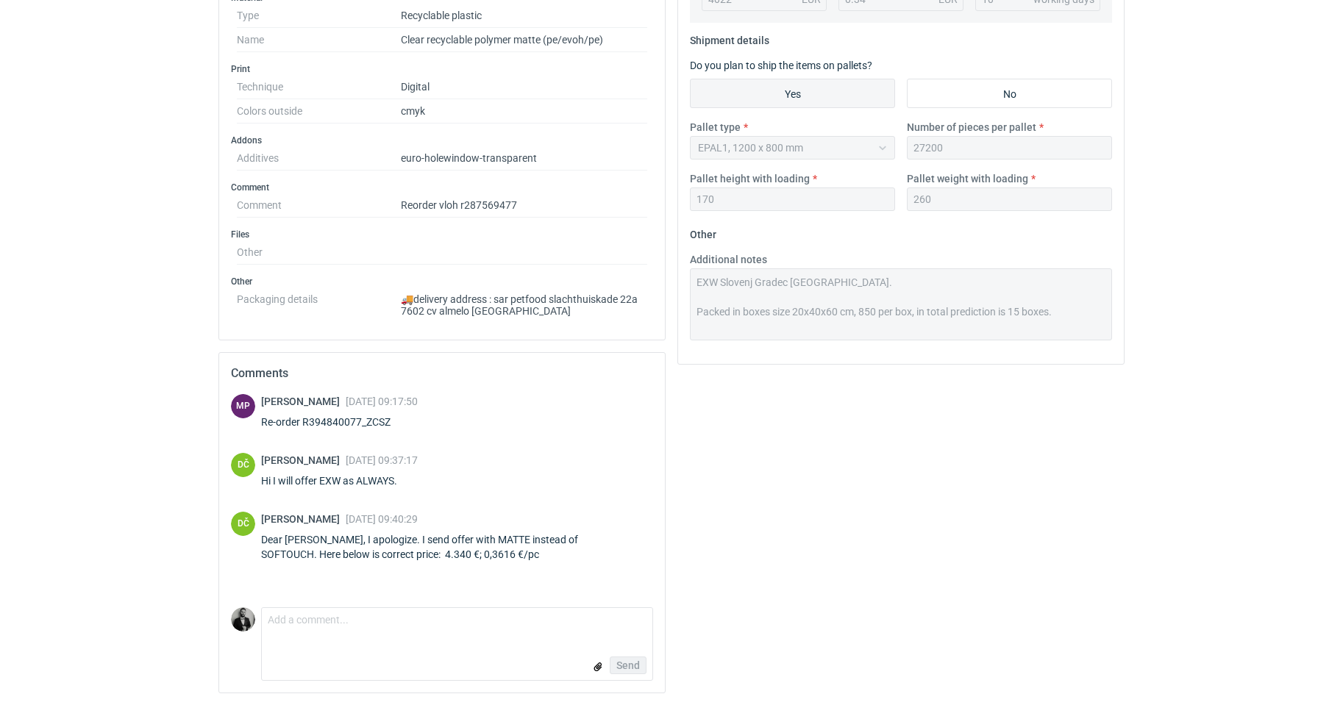
click at [513, 652] on div "Send" at bounding box center [457, 665] width 390 height 29
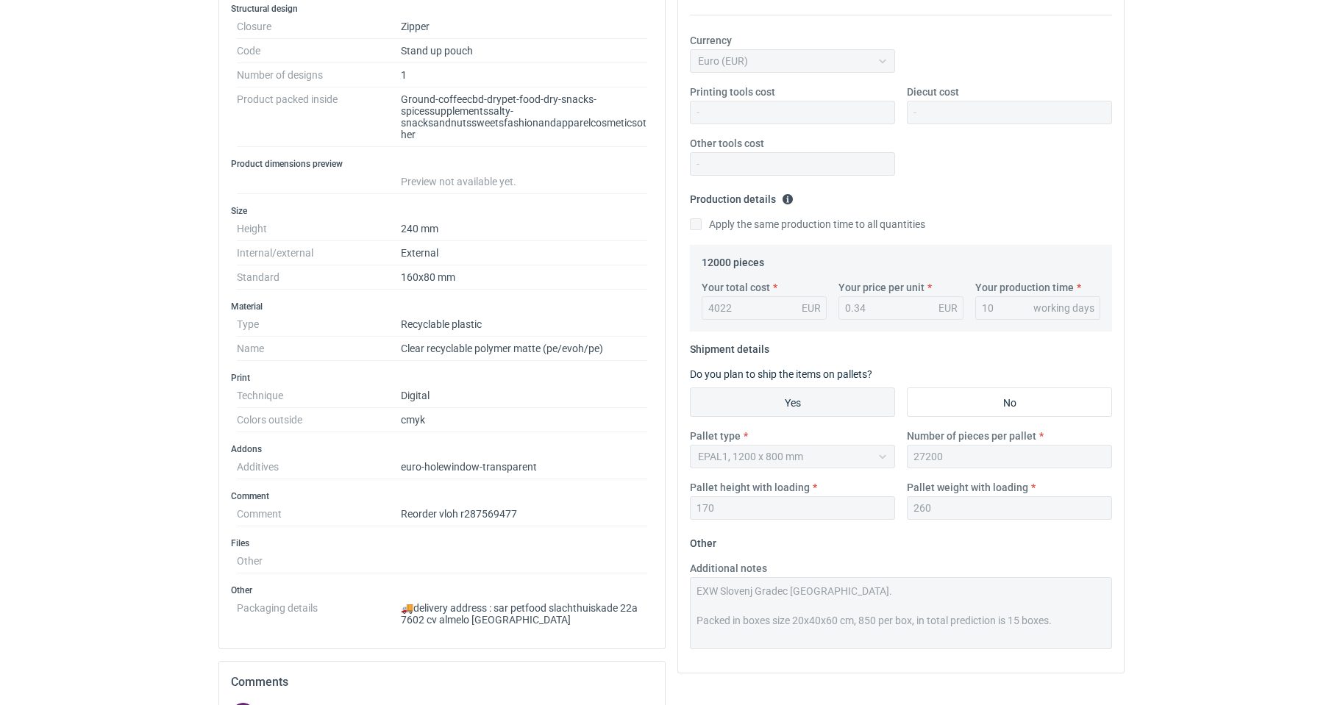
scroll to position [354, 0]
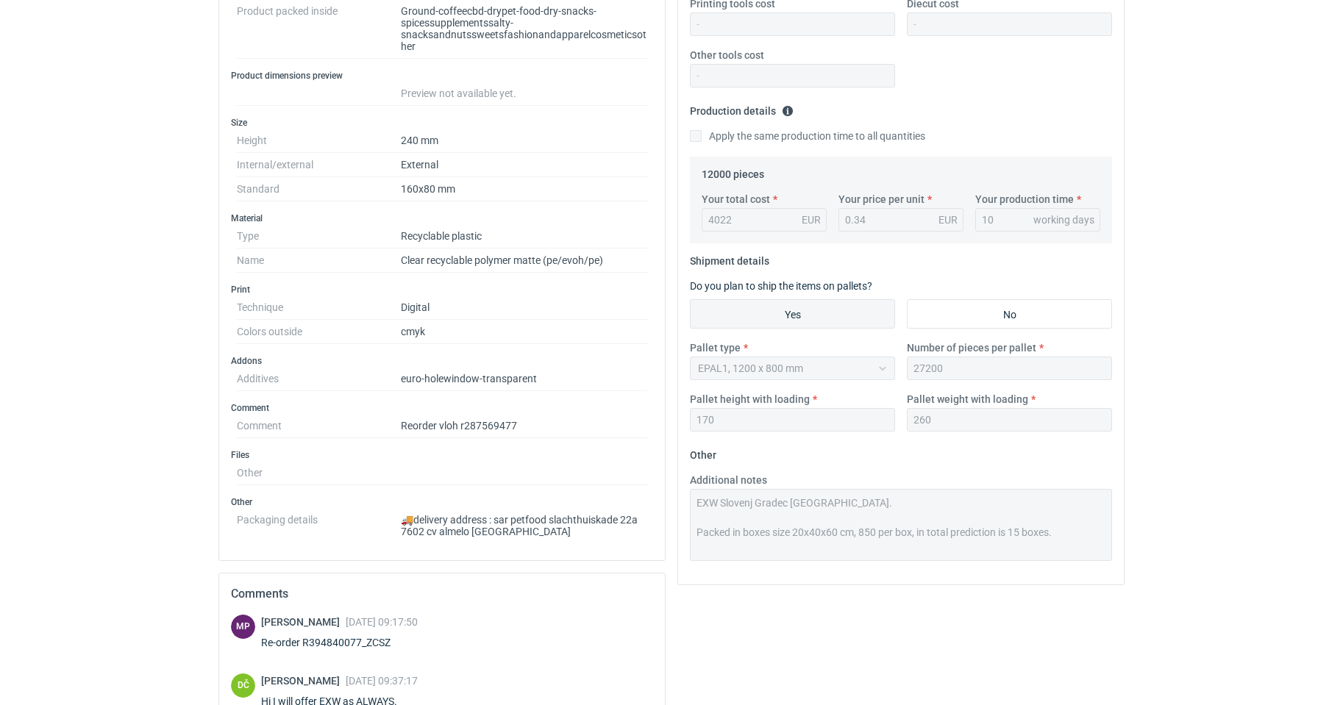
click at [494, 433] on dd "Reorder vloh r287569477" at bounding box center [524, 426] width 246 height 24
click at [494, 431] on dd "Reorder vloh r287569477" at bounding box center [524, 426] width 246 height 24
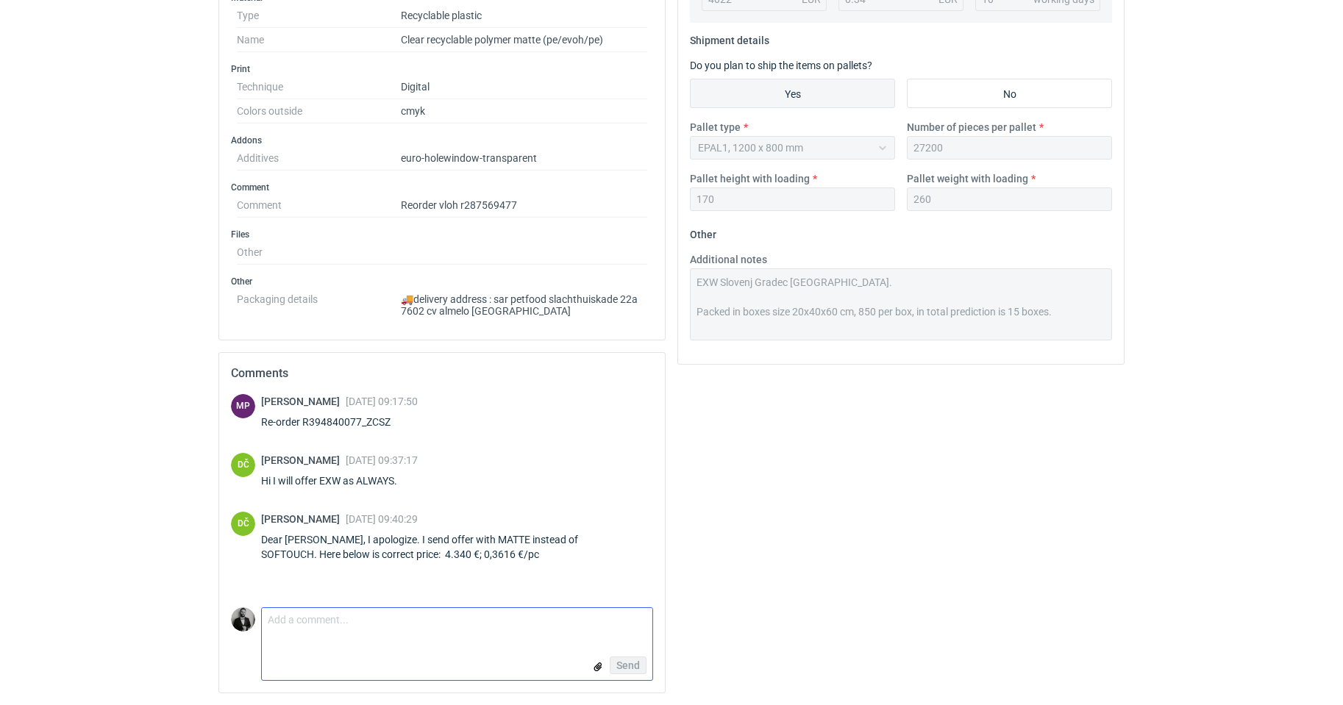
click at [445, 630] on textarea "Comment message" at bounding box center [457, 623] width 390 height 31
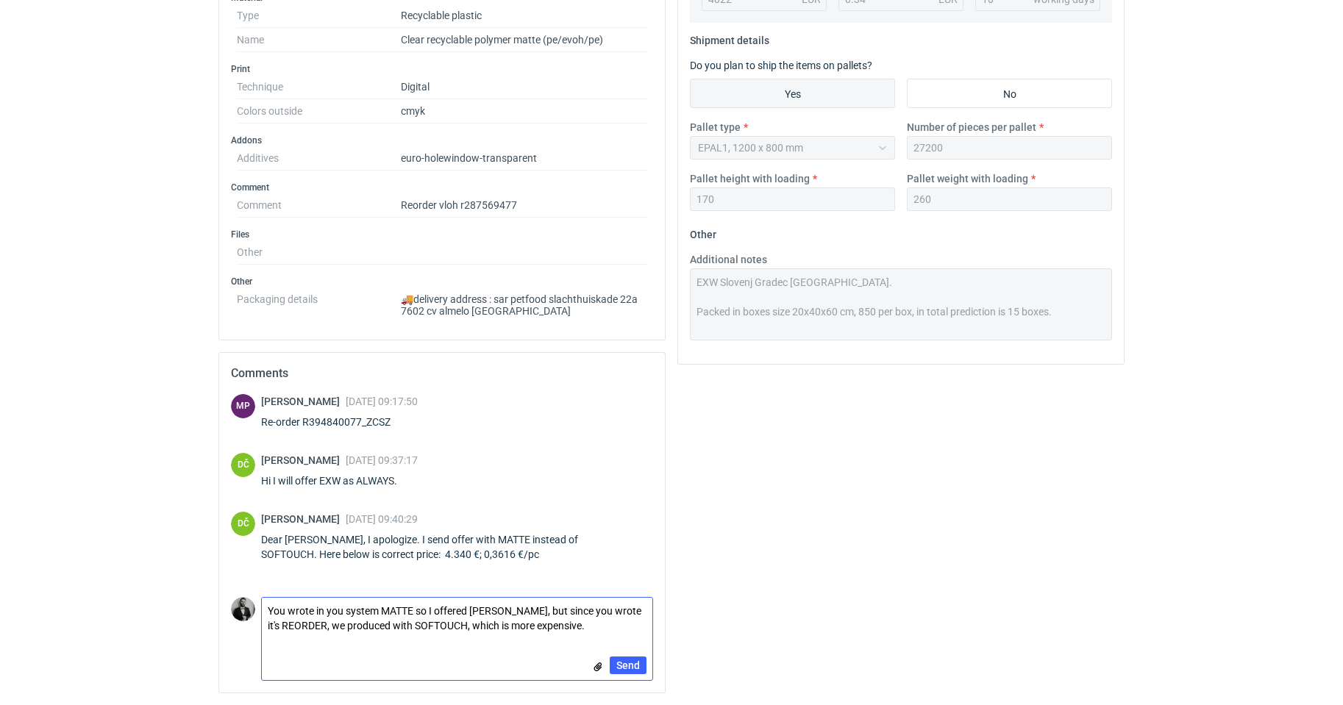
type textarea "You wrote in you system MATTE so I offered MATTE, but since you wrote it's REOR…"
click at [604, 666] on input "file" at bounding box center [598, 666] width 12 height 15
click at [653, 666] on div "MP Michał Palasek 02 Oct 2025 09:17:50 Re-order R394840077_ZCSZ DČ Dragan Čivči…" at bounding box center [442, 543] width 446 height 299
click at [626, 674] on button "Send" at bounding box center [628, 666] width 37 height 18
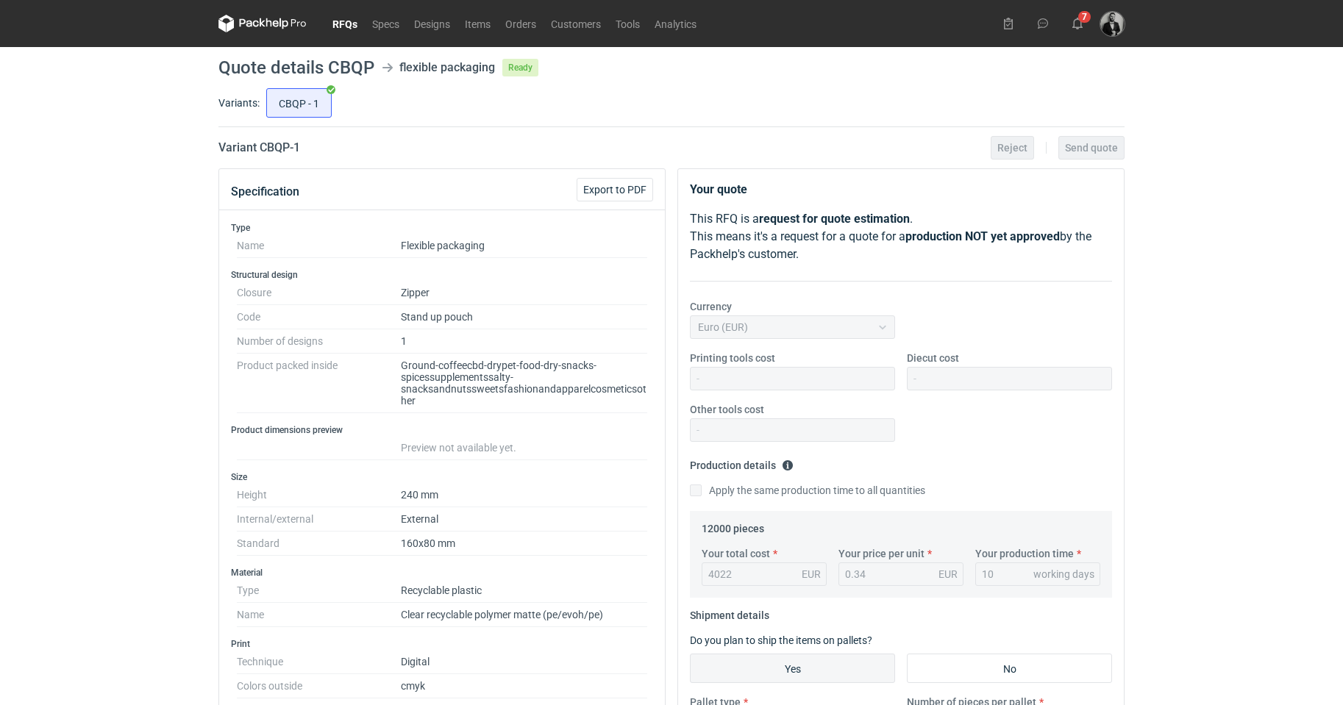
click at [349, 21] on link "RFQs" at bounding box center [345, 24] width 40 height 18
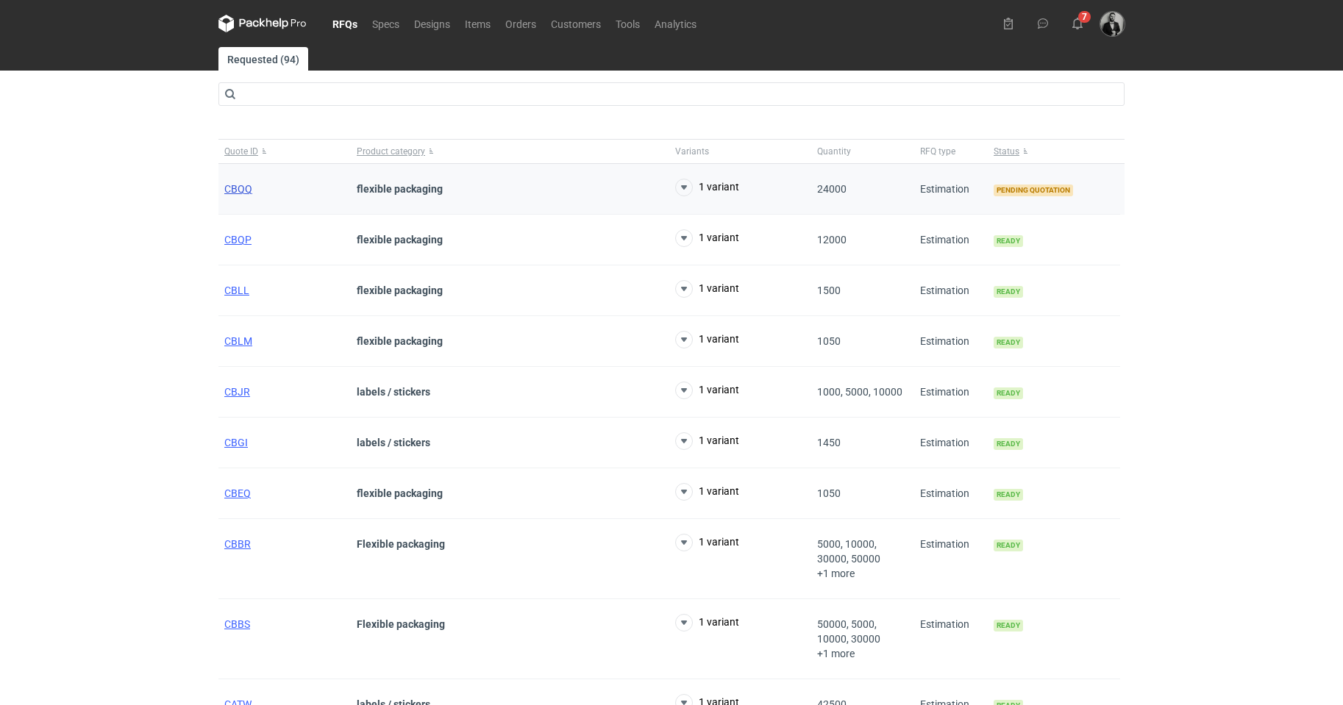
click at [237, 185] on span "CBQQ" at bounding box center [238, 189] width 28 height 12
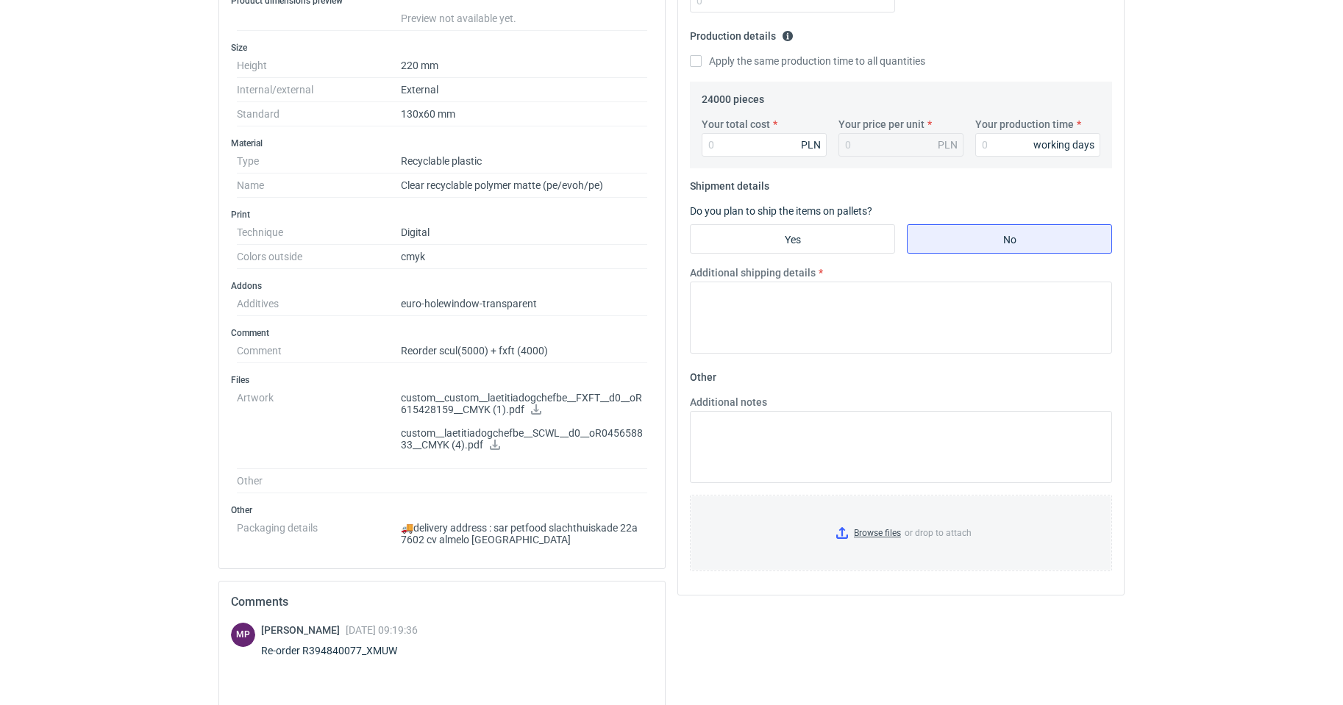
scroll to position [658, 0]
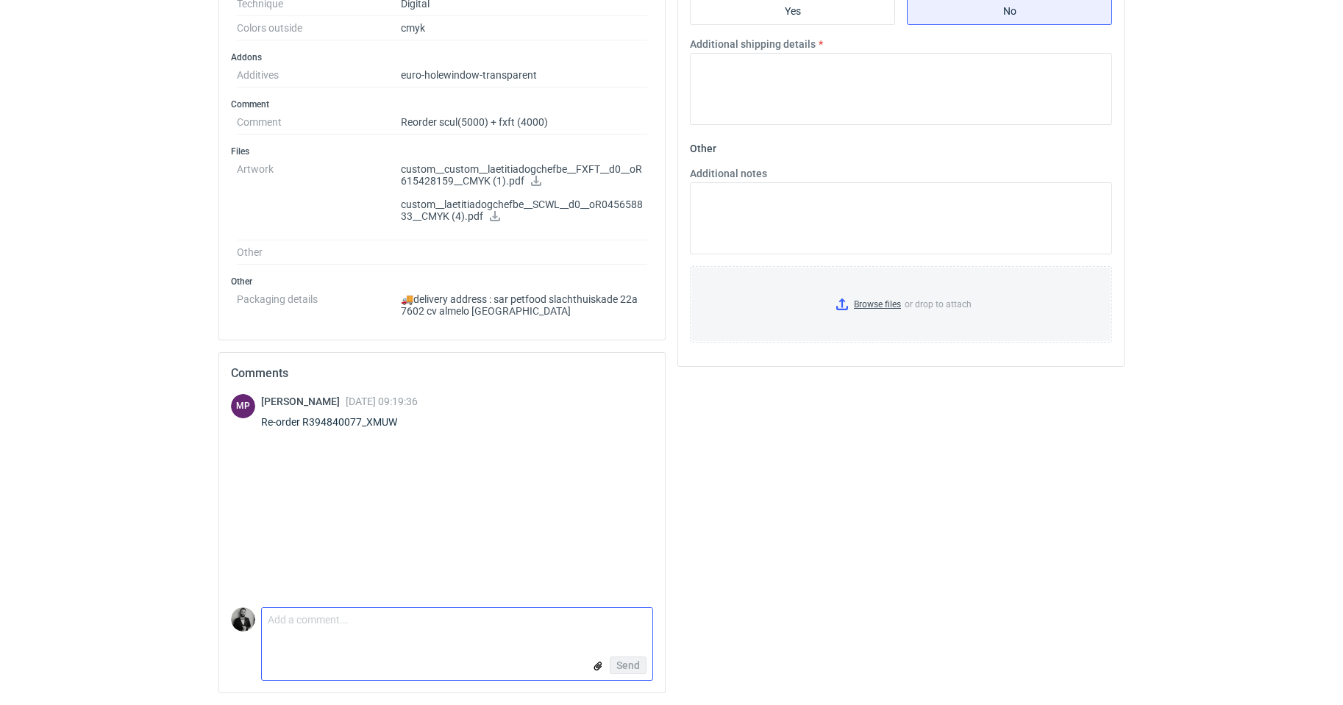
click at [388, 634] on textarea "Comment message" at bounding box center [457, 623] width 390 height 31
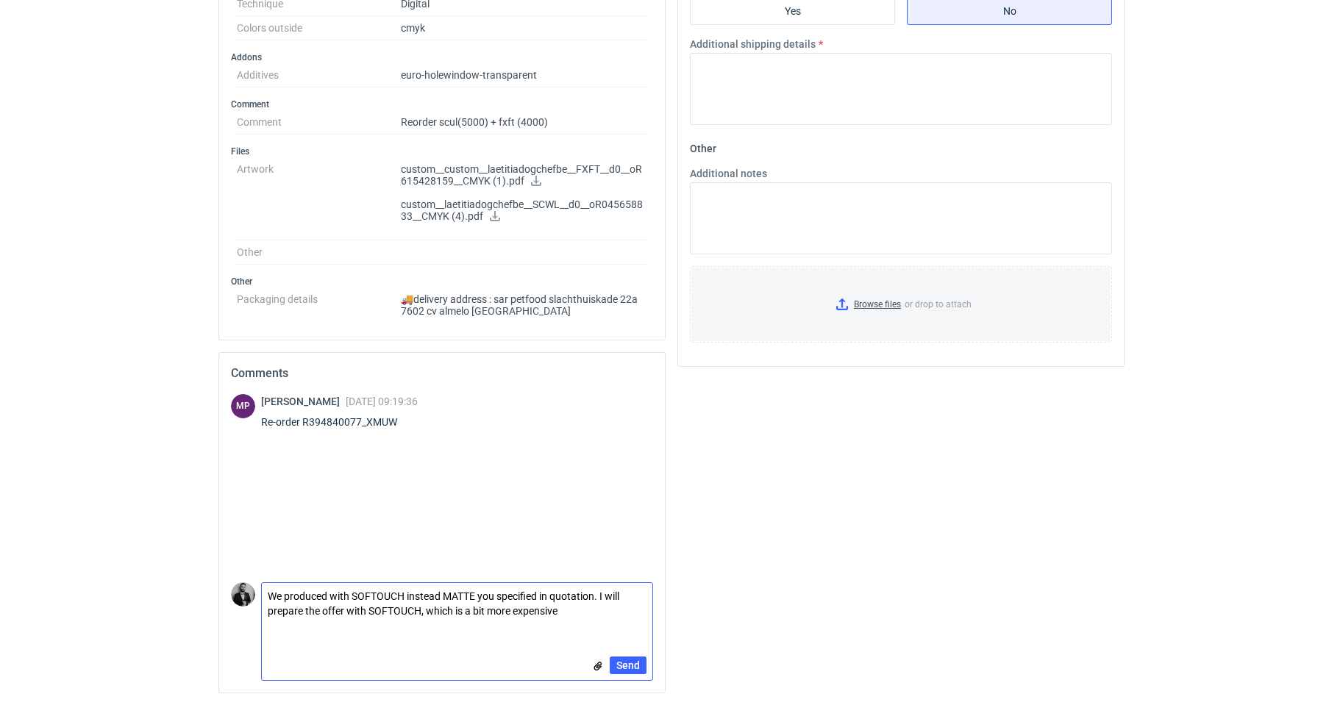
scroll to position [0, 0]
click at [546, 610] on textarea "We produced with SOFTOUCH instead MATTE you specified in quotation. I will prep…" at bounding box center [457, 611] width 390 height 56
click at [554, 610] on textarea "We produced with SOFTOUCH instead MATTE you specified in quotation. I will prep…" at bounding box center [457, 611] width 390 height 56
type textarea "We produced with SOFTOUCH instead MATTE you specified in quotation. I will prep…"
click at [618, 652] on div "Send" at bounding box center [457, 665] width 390 height 29
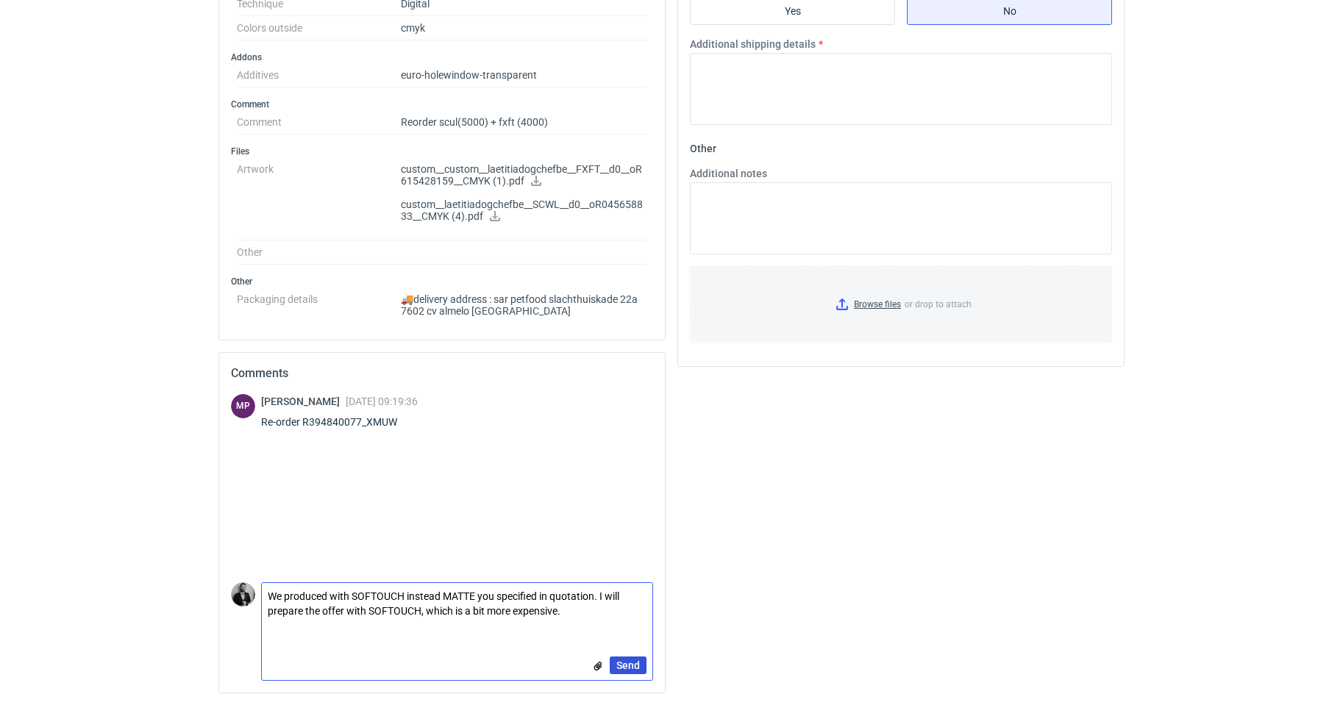
click at [630, 661] on span "Send" at bounding box center [628, 665] width 24 height 10
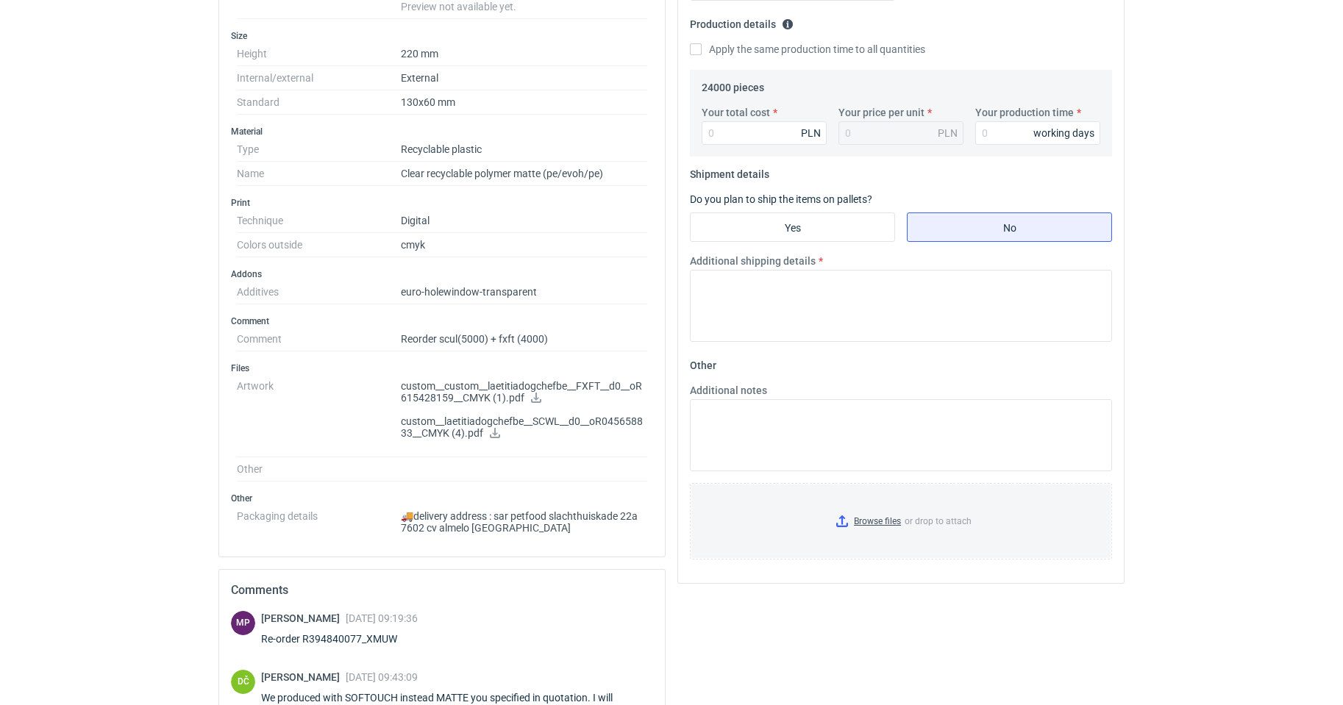
scroll to position [658, 0]
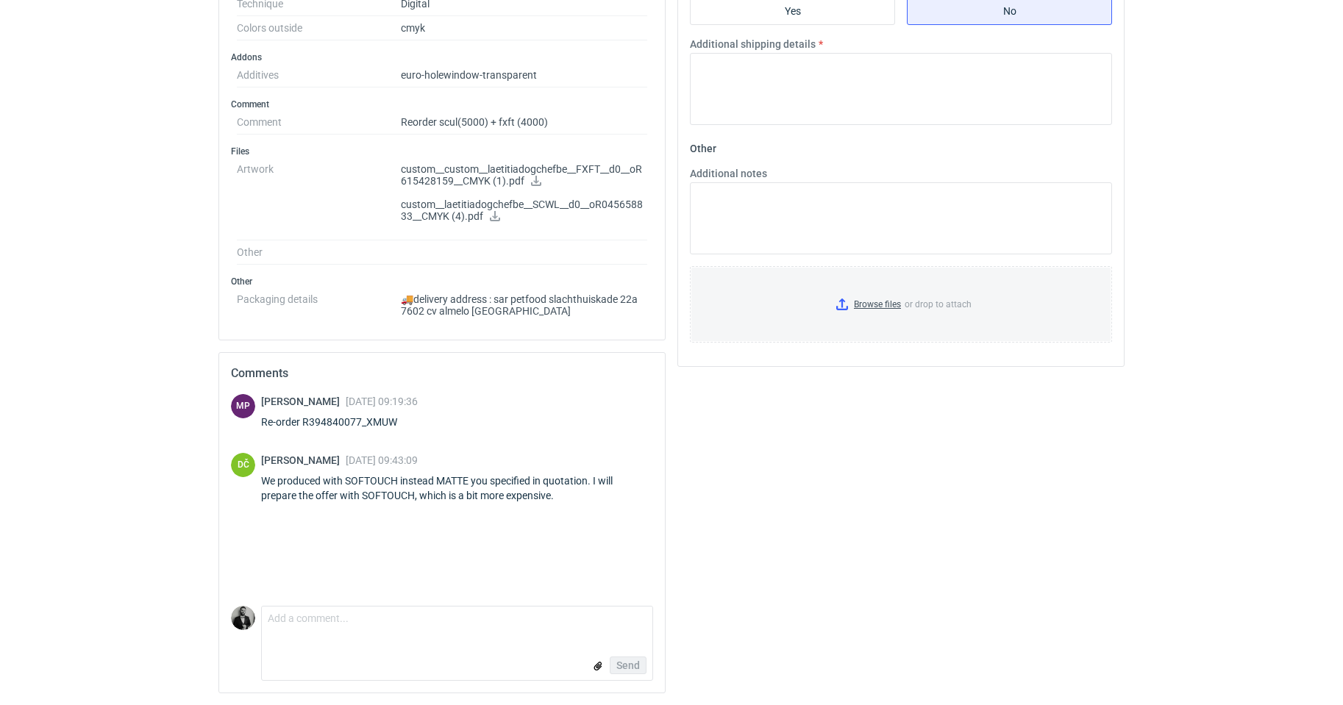
click at [420, 642] on form "Comment message Send" at bounding box center [457, 643] width 392 height 75
click at [420, 618] on textarea "Comment message" at bounding box center [457, 623] width 390 height 32
type textarea "You asked REORDER 5000+4000 bus asked for price 24.000 pcs?"
click at [624, 657] on button "Send" at bounding box center [628, 666] width 37 height 18
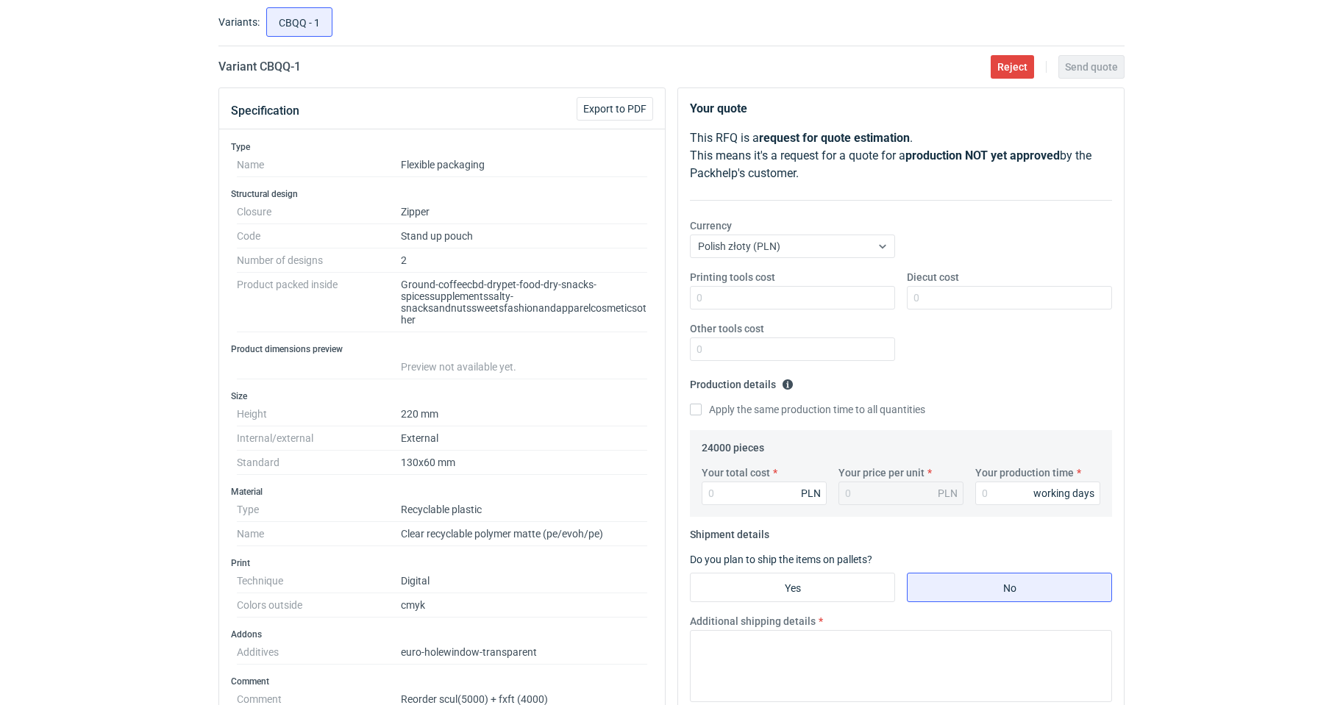
scroll to position [0, 0]
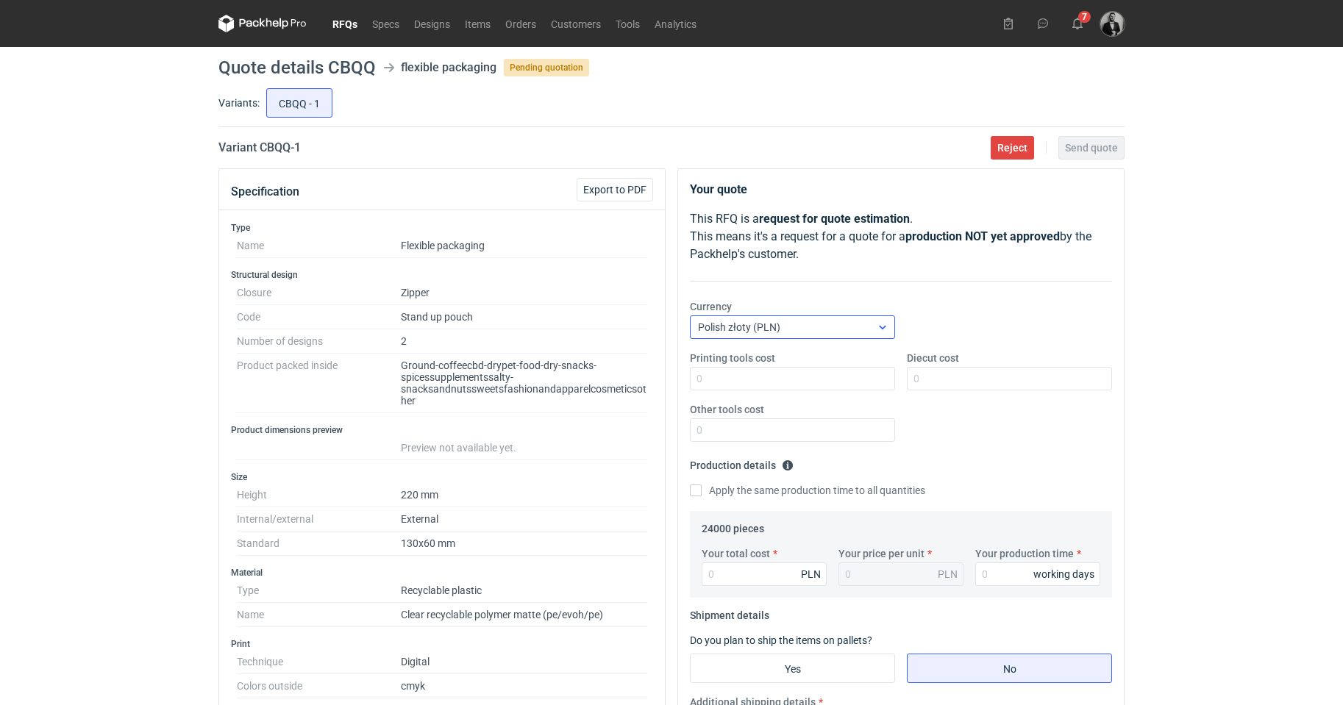
click at [833, 329] on div "Polish złoty (PLN)" at bounding box center [781, 327] width 180 height 21
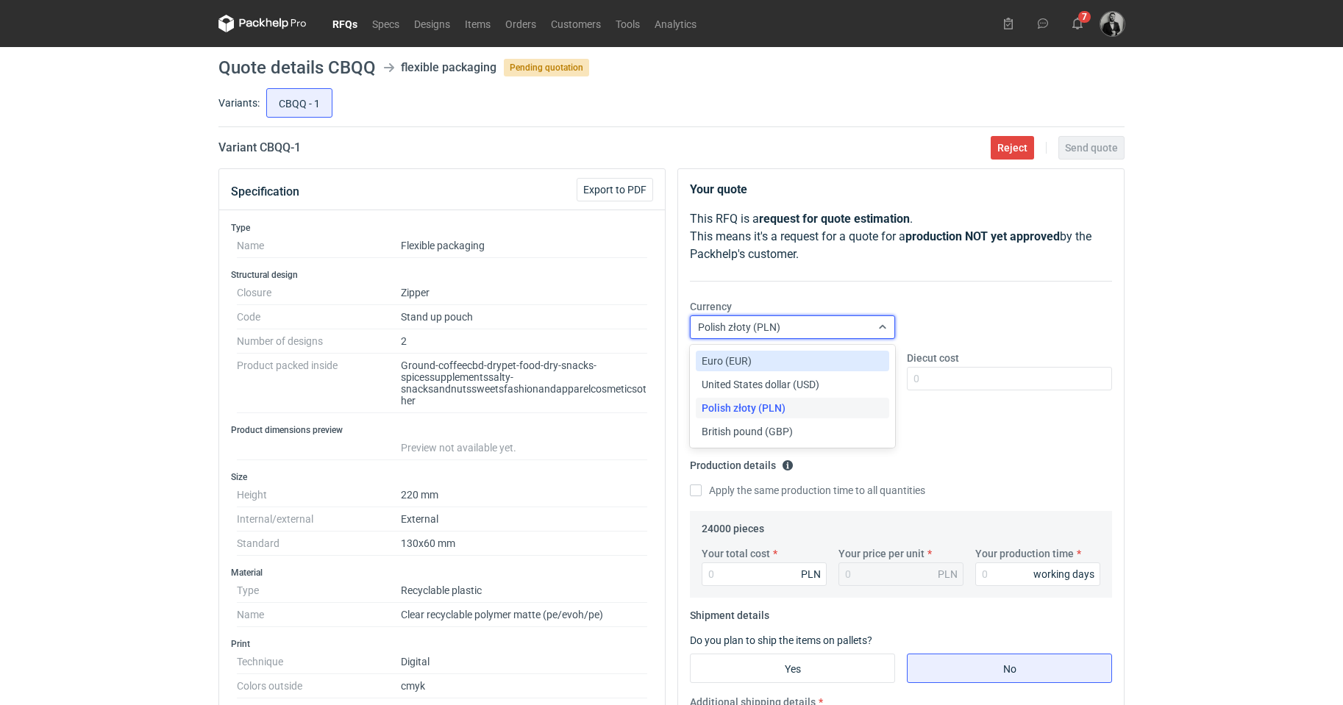
click at [733, 360] on span "Euro (EUR)" at bounding box center [727, 361] width 50 height 15
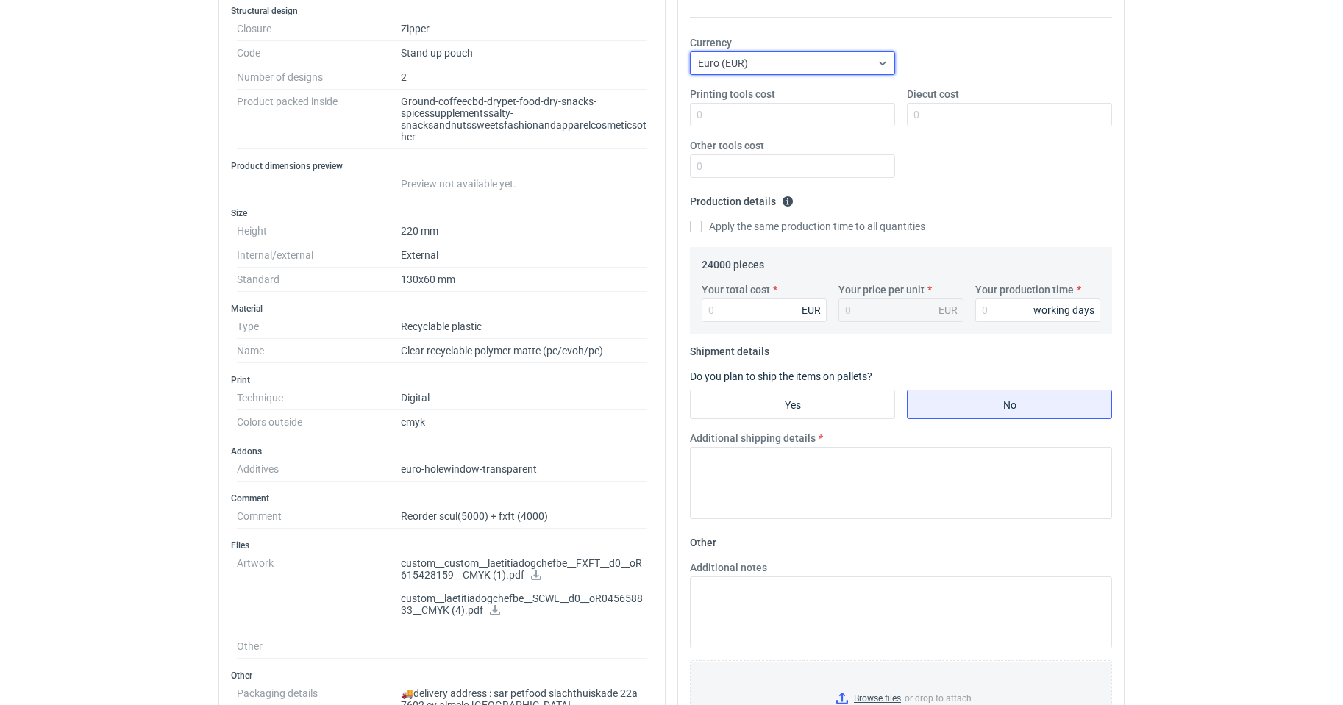
scroll to position [221, 0]
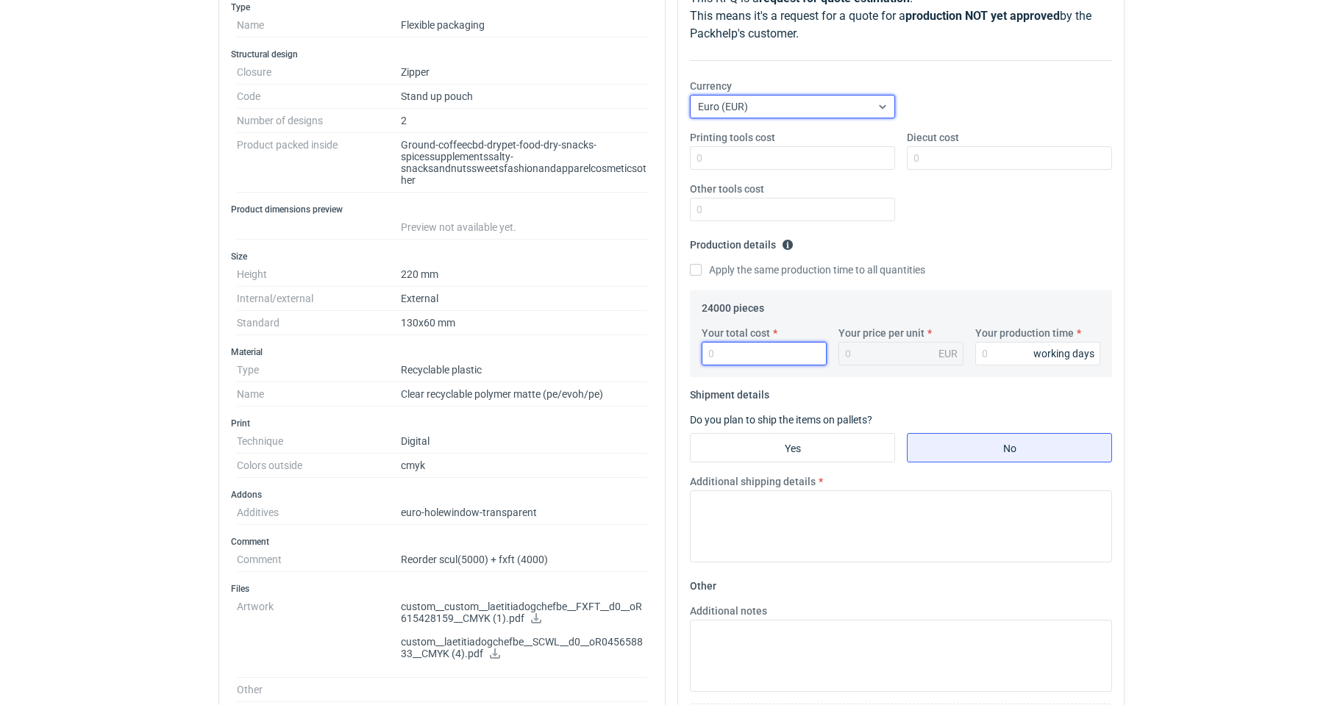
click at [792, 354] on input "Your total cost" at bounding box center [764, 354] width 125 height 24
type input "7550"
type input "0.31"
type input "7550"
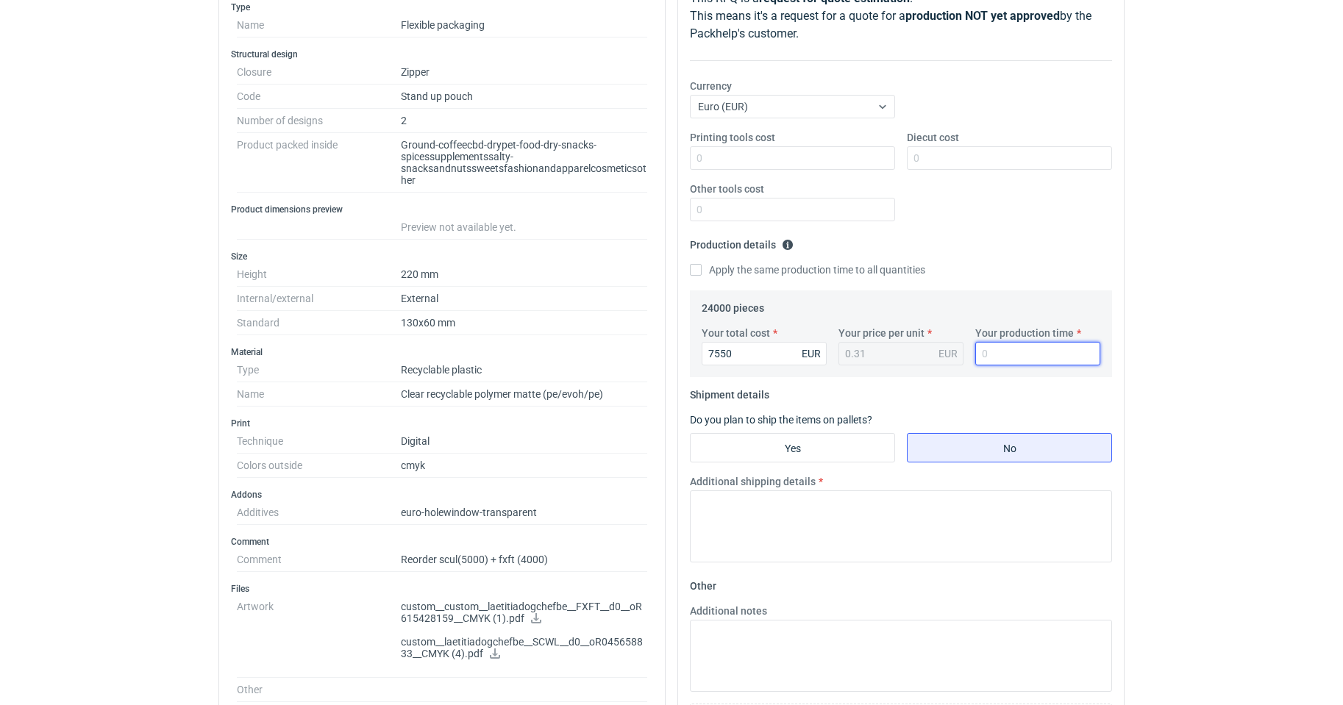
click at [1027, 363] on input "Your production time" at bounding box center [1037, 354] width 125 height 24
click at [1032, 351] on input "Your production time" at bounding box center [1037, 354] width 125 height 24
type input "12"
click at [810, 438] on input "Yes" at bounding box center [793, 448] width 204 height 28
radio input "true"
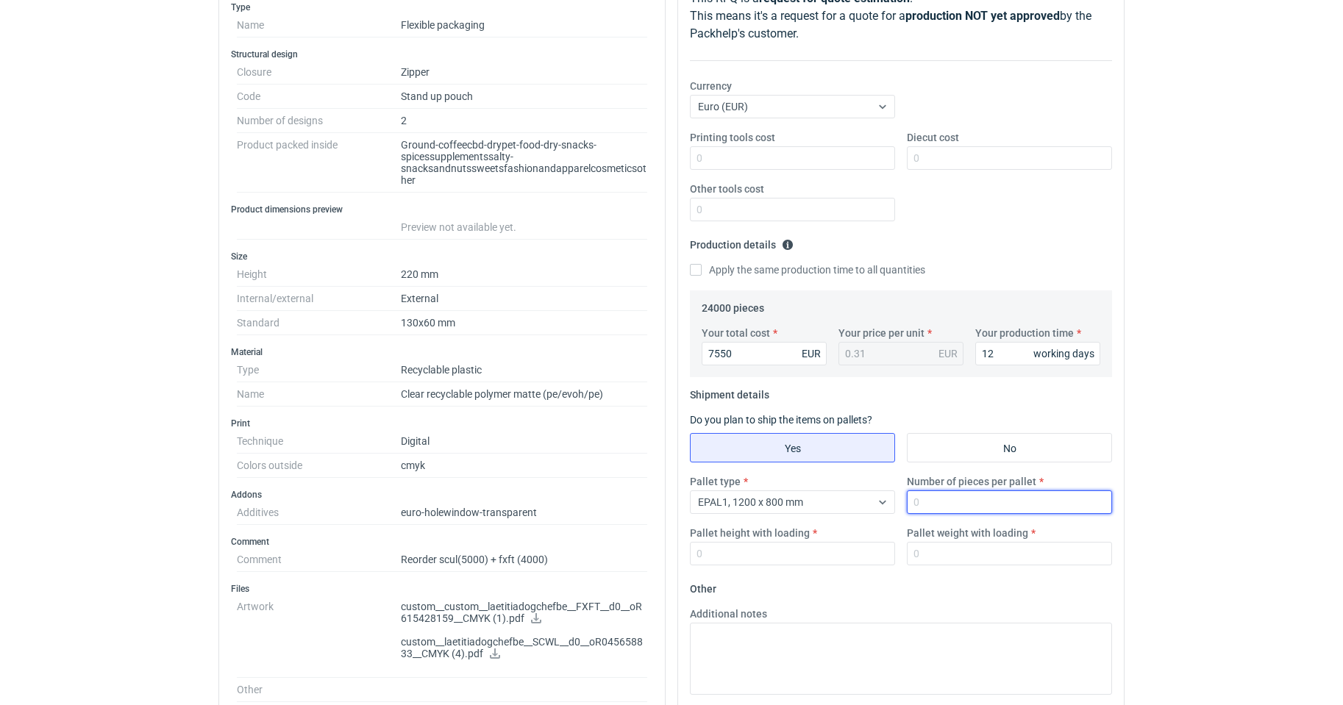
click at [1004, 501] on input "Number of pieces per pallet" at bounding box center [1009, 502] width 205 height 24
type input "27200"
click at [835, 562] on input "Pallet height with loading" at bounding box center [792, 554] width 205 height 24
type input "2"
type input "170"
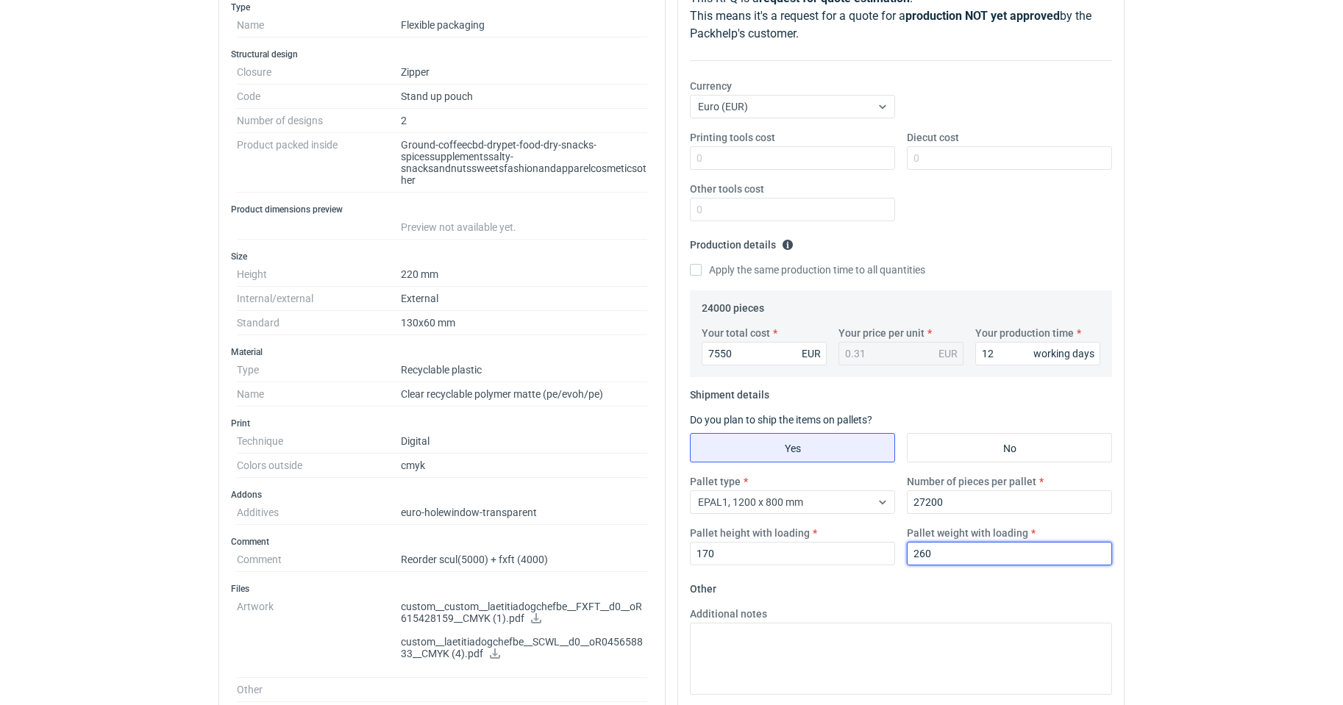
type input "260"
drag, startPoint x: 844, startPoint y: 621, endPoint x: 844, endPoint y: 632, distance: 10.3
click at [844, 630] on div "Additional notes" at bounding box center [901, 651] width 434 height 88
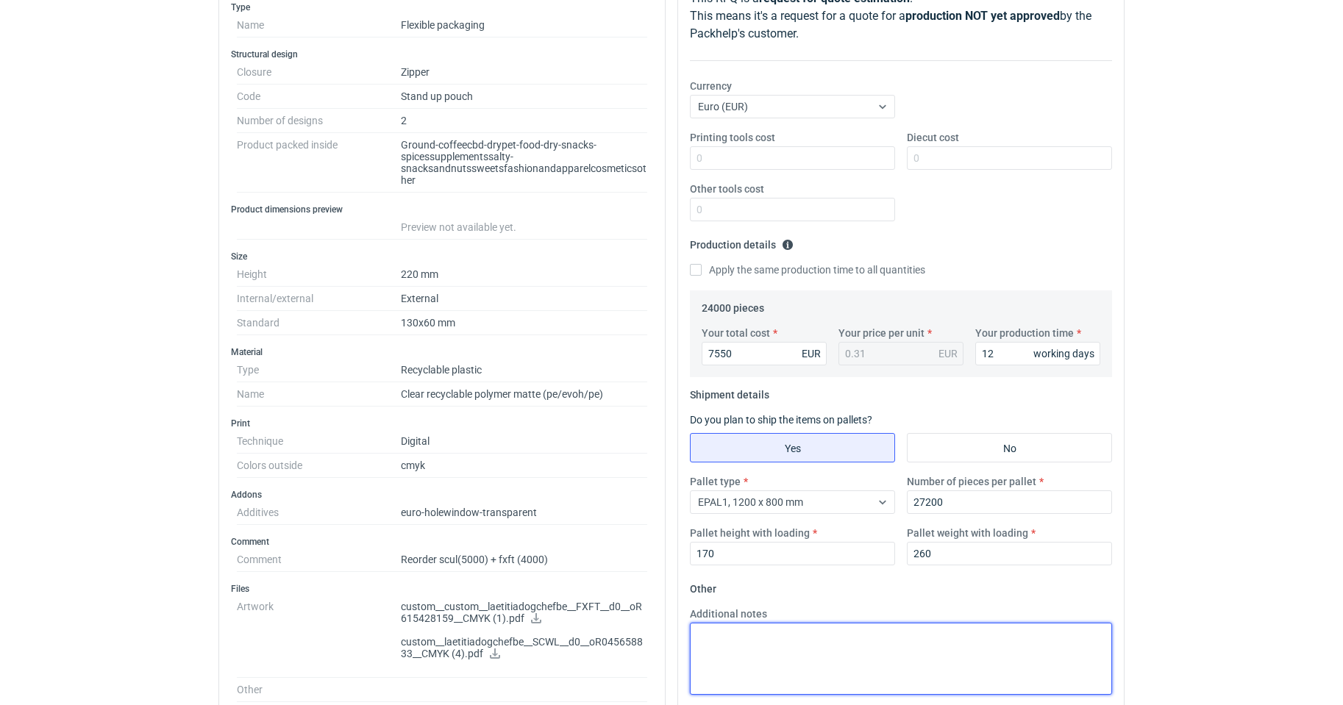
click at [844, 645] on textarea "Additional notes" at bounding box center [901, 659] width 422 height 72
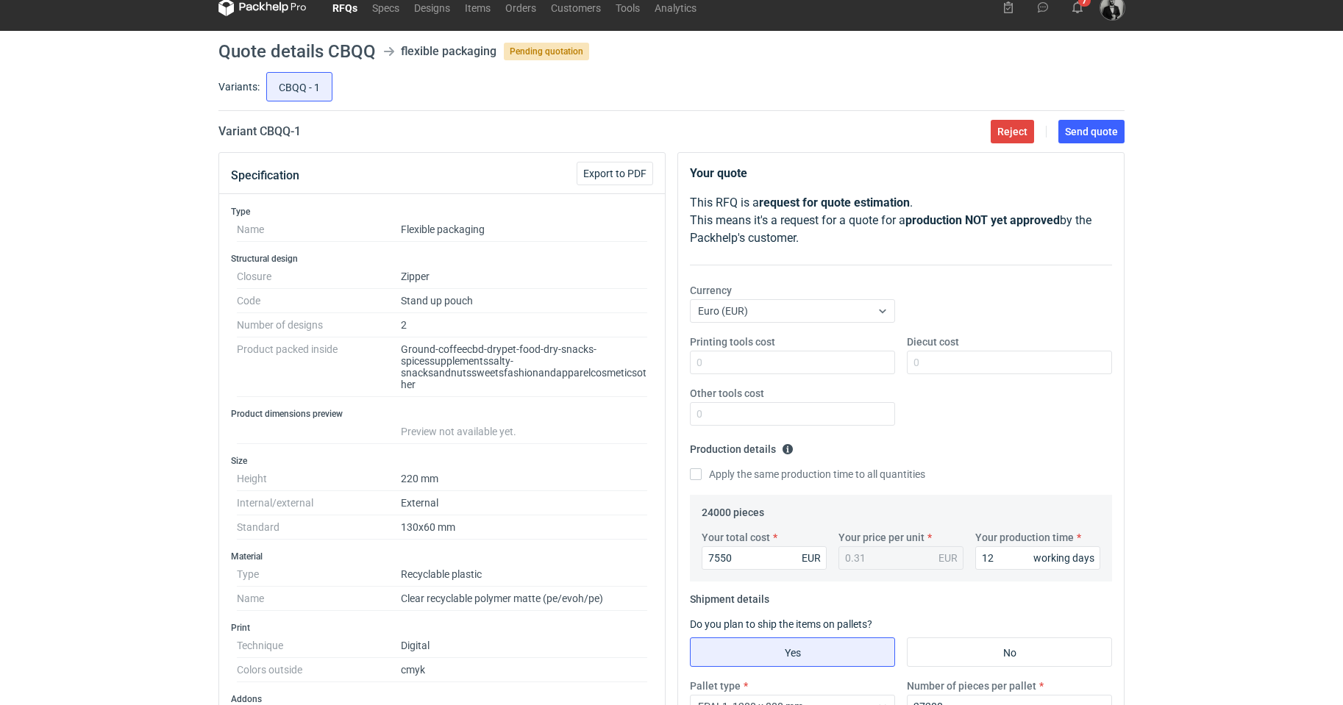
scroll to position [0, 0]
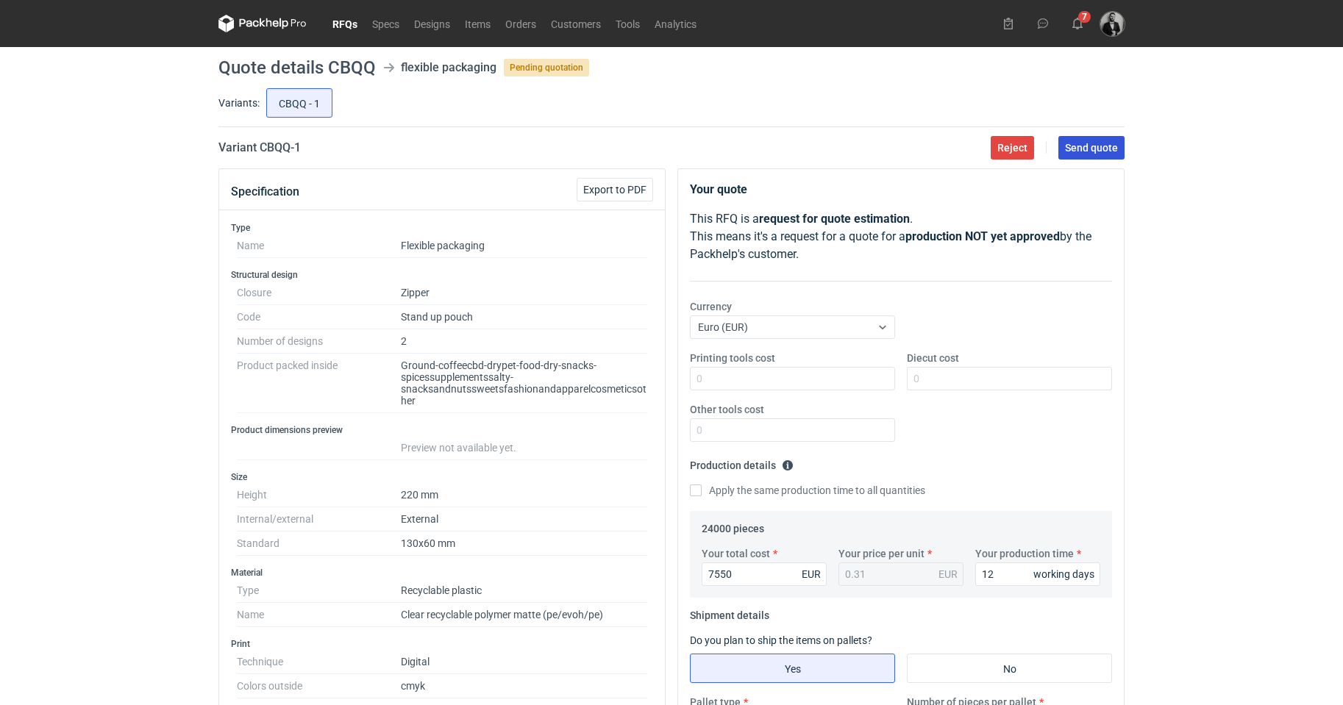
type textarea "Packed in boxes 20x40x60 cm. I offered with SOFTOUCH."
click at [1111, 150] on span "Send quote" at bounding box center [1091, 148] width 53 height 10
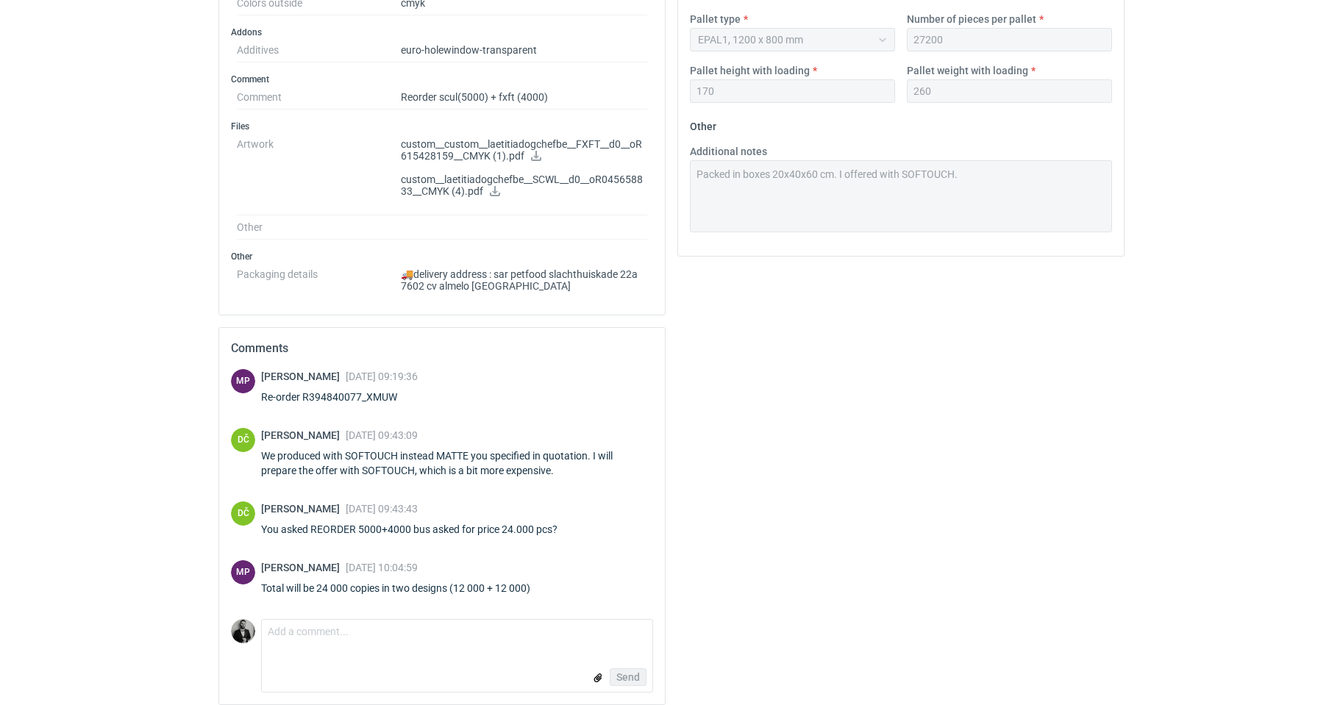
scroll to position [695, 0]
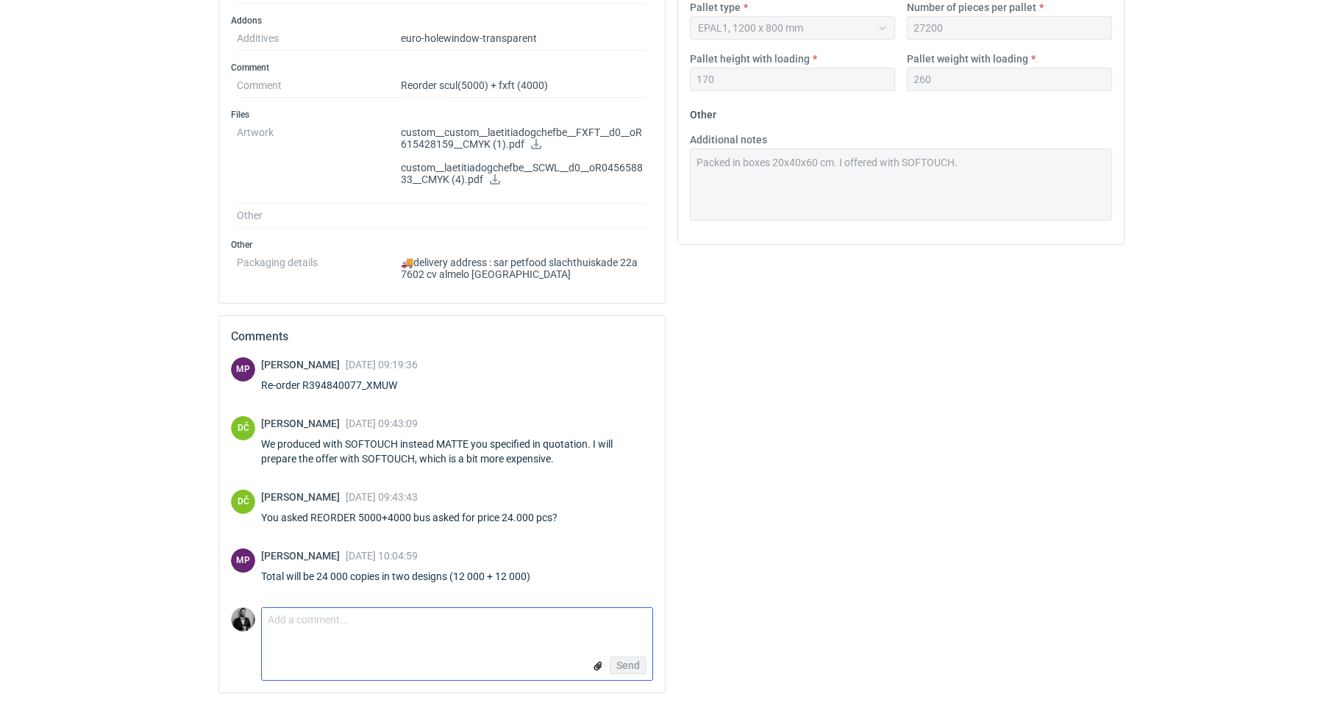
click at [568, 627] on textarea "Comment message" at bounding box center [457, 623] width 390 height 31
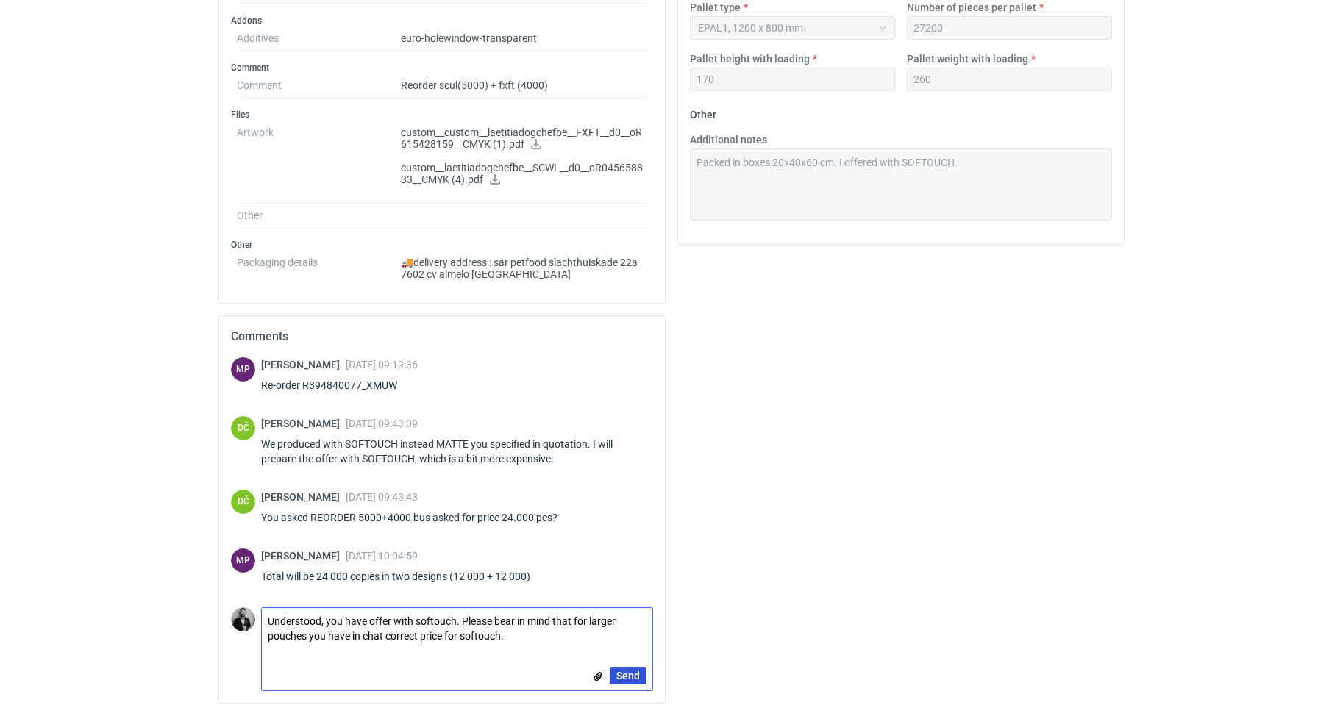
type textarea "Understood, you have offer with softouch. Please bear in mind that for larger p…"
click at [618, 668] on button "Send" at bounding box center [628, 676] width 37 height 18
